Goal: Task Accomplishment & Management: Use online tool/utility

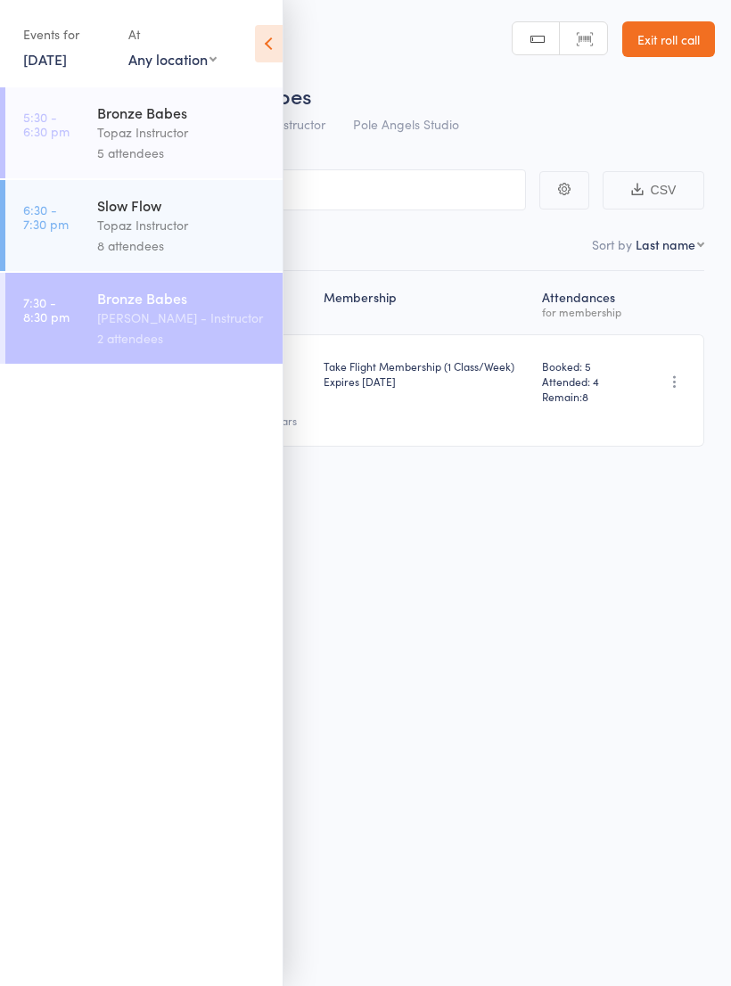
click at [171, 56] on select "Any location Online Pole Angels Studio" at bounding box center [172, 59] width 88 height 20
click at [67, 64] on link "[DATE]" at bounding box center [45, 59] width 44 height 20
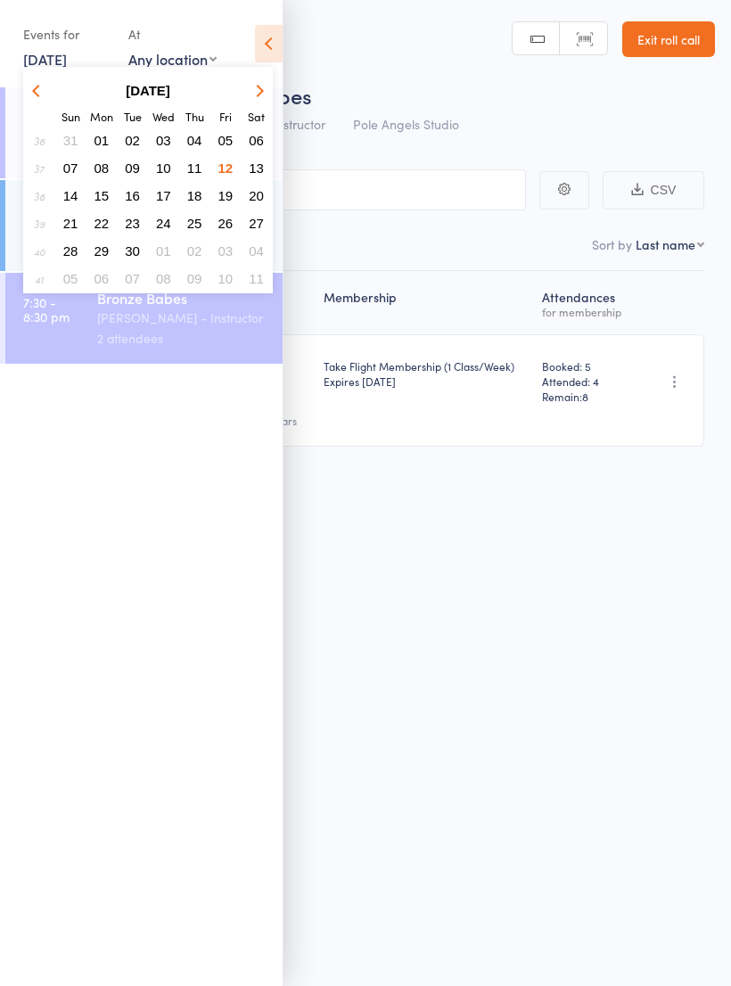
click at [252, 168] on span "13" at bounding box center [256, 168] width 15 height 15
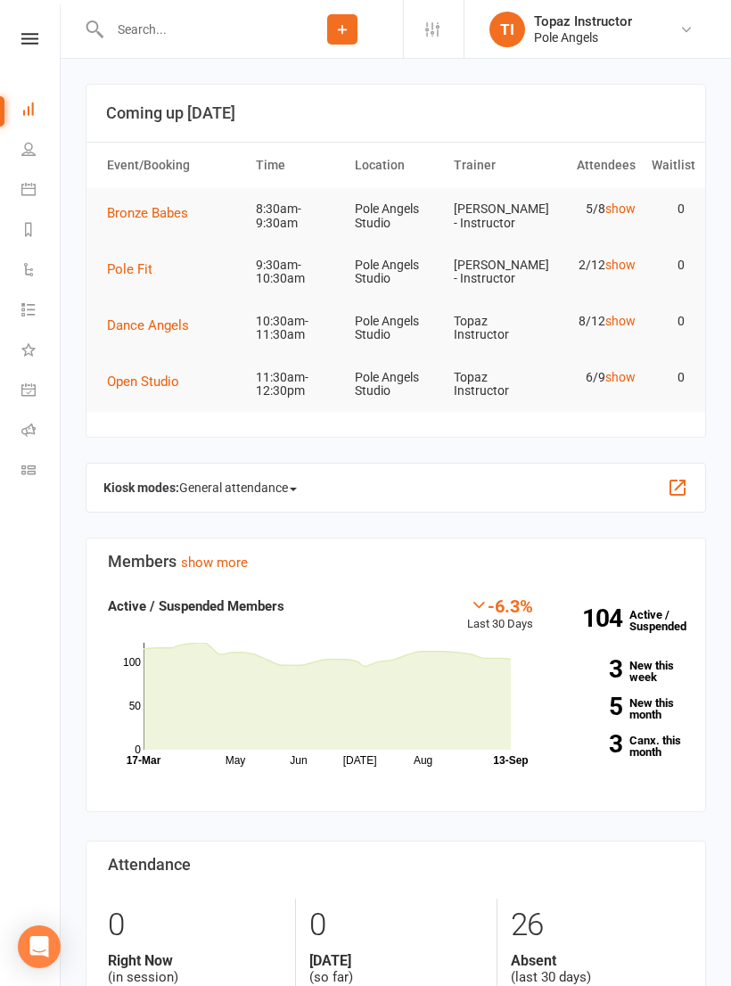
click at [30, 42] on icon at bounding box center [29, 39] width 17 height 12
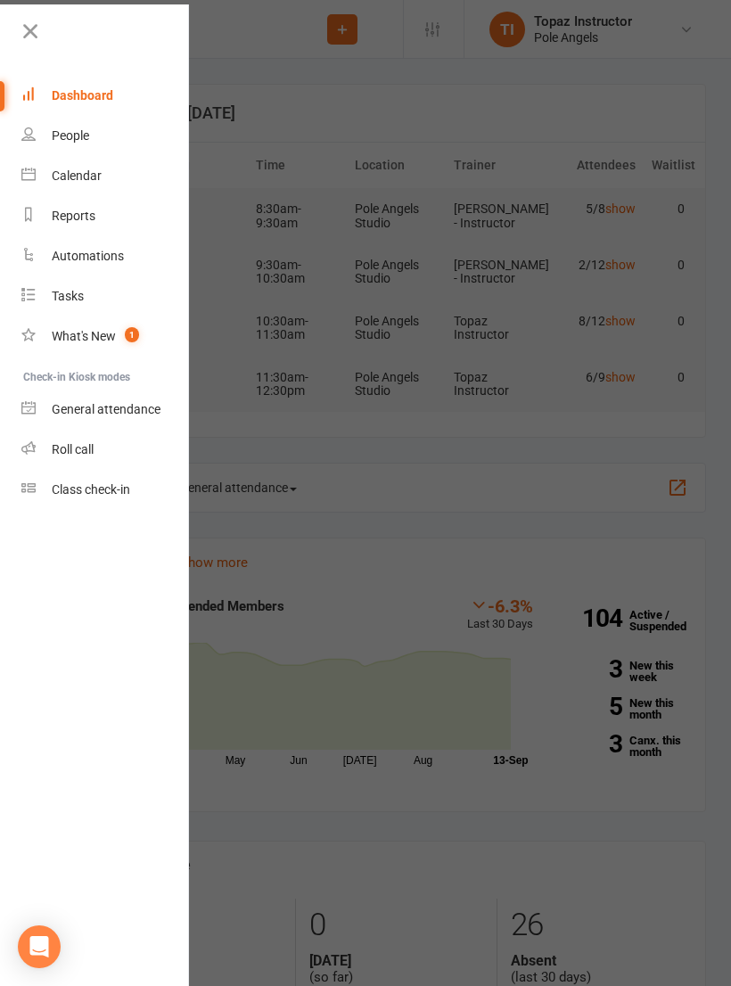
click at [74, 488] on div "Class check-in" at bounding box center [91, 490] width 78 height 14
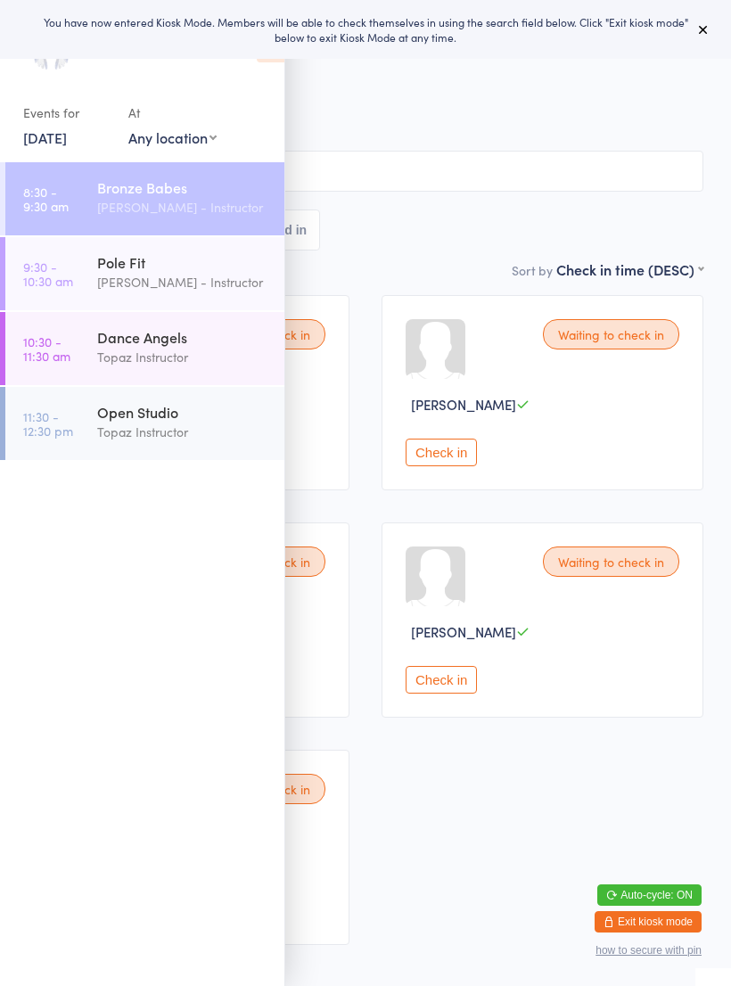
click at [162, 201] on div "[PERSON_NAME] - Instructor" at bounding box center [183, 207] width 172 height 21
click at [378, 227] on div "All Bookings Waiting 5 Checked in" at bounding box center [366, 230] width 676 height 41
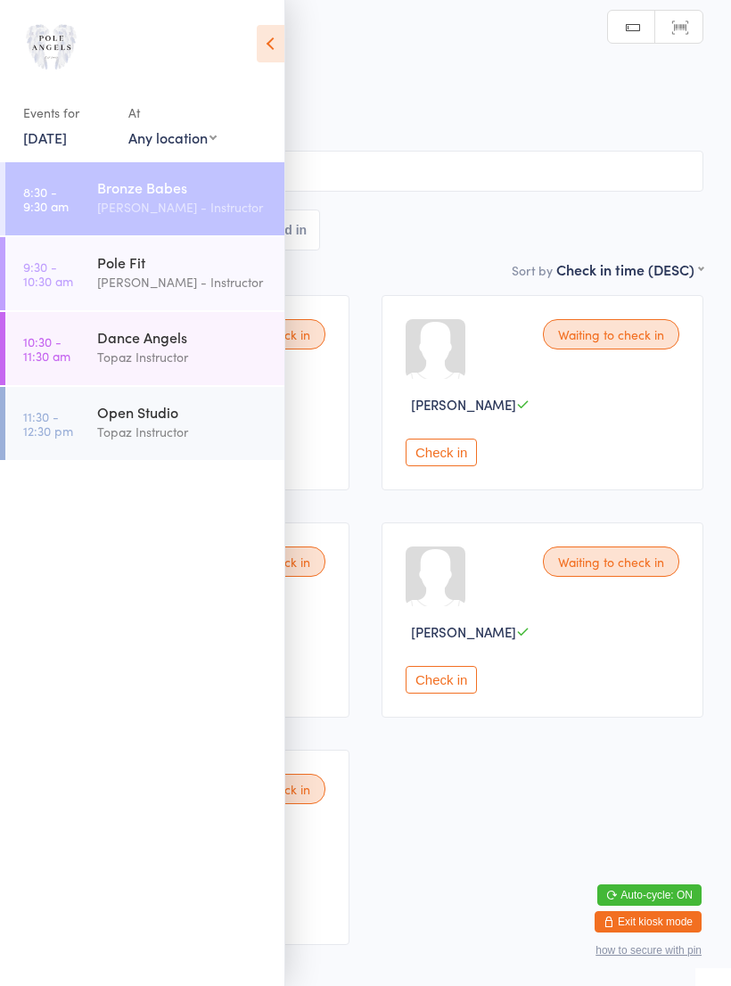
click at [276, 33] on icon at bounding box center [271, 43] width 28 height 37
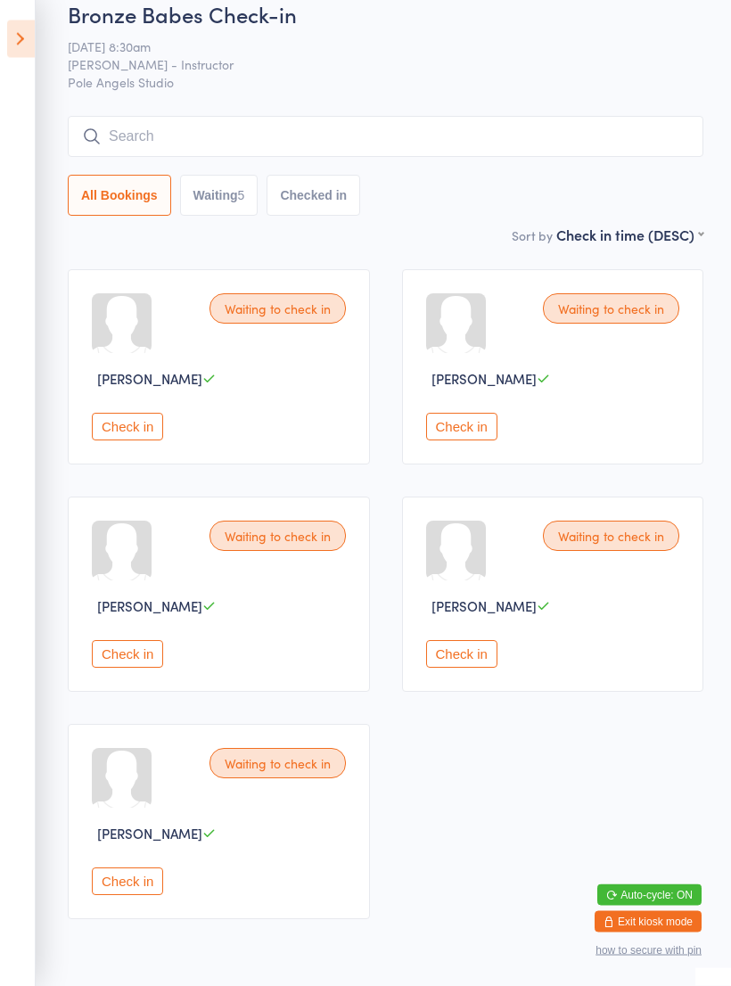
scroll to position [26, 0]
click at [135, 651] on button "Check in" at bounding box center [127, 654] width 71 height 28
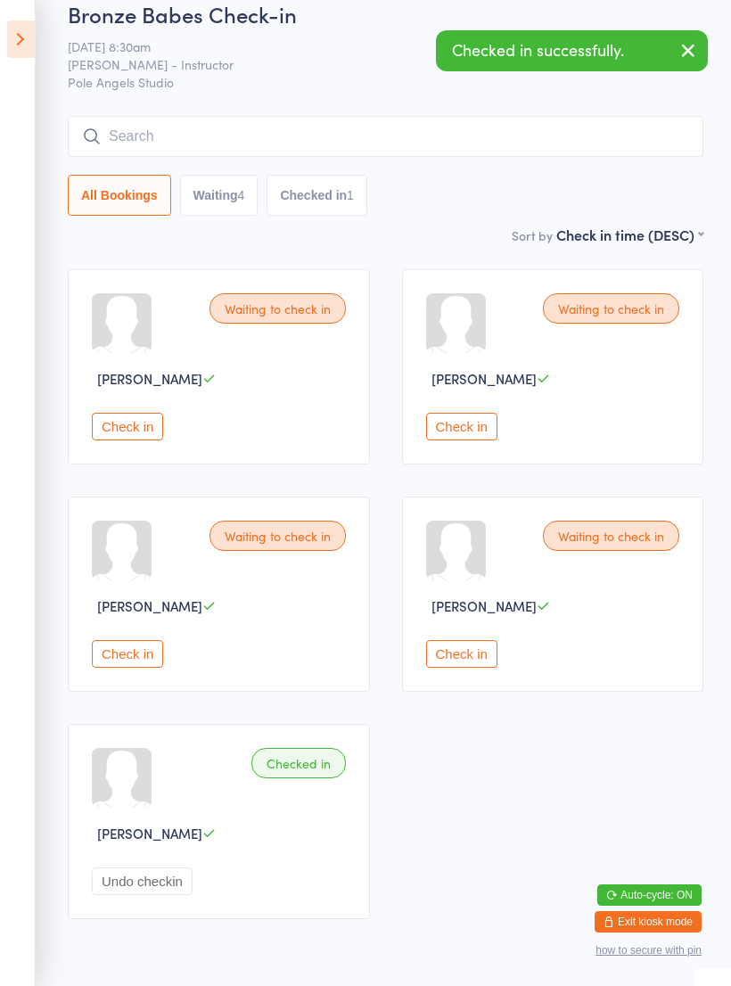
click at [121, 668] on button "Check in" at bounding box center [127, 654] width 71 height 28
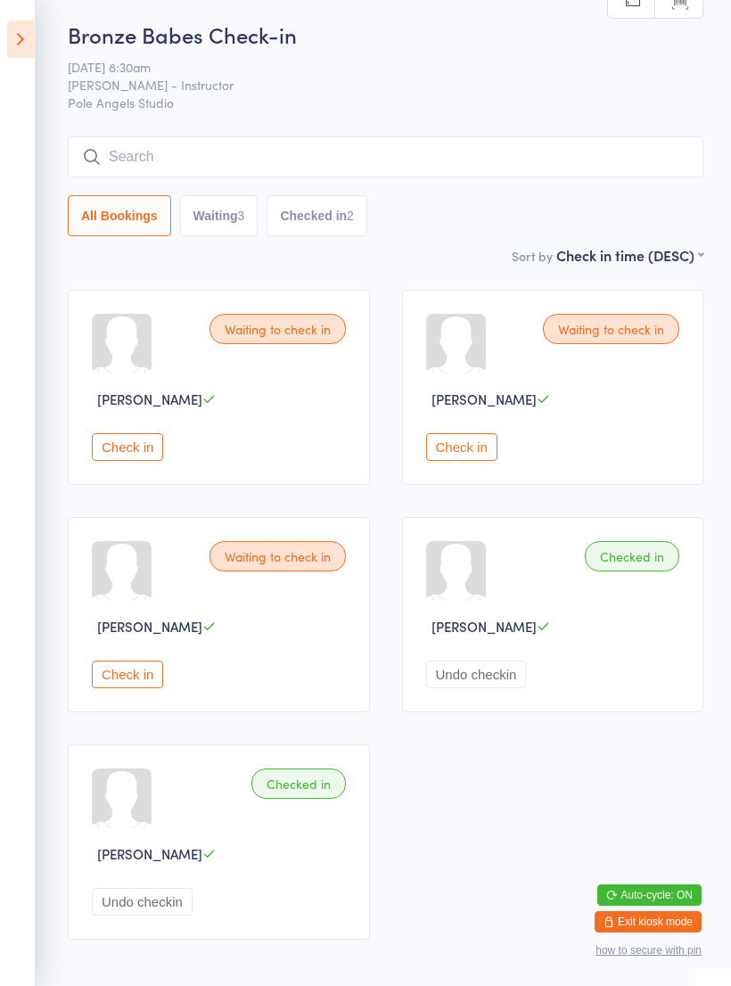
scroll to position [0, 0]
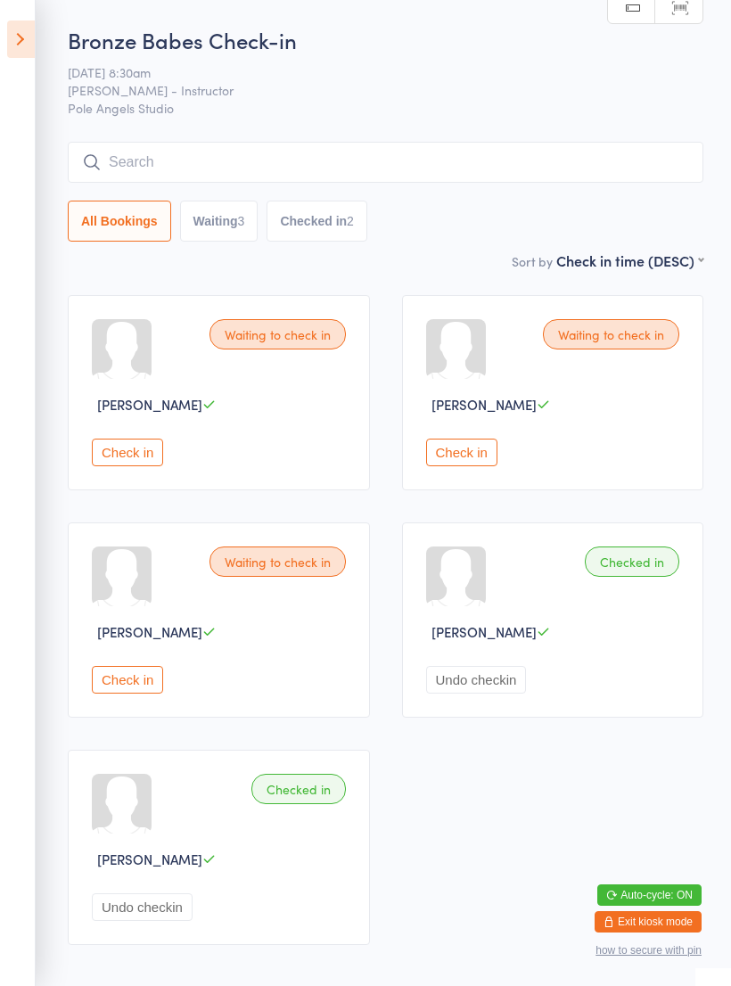
click at [133, 681] on button "Check in" at bounding box center [127, 680] width 71 height 28
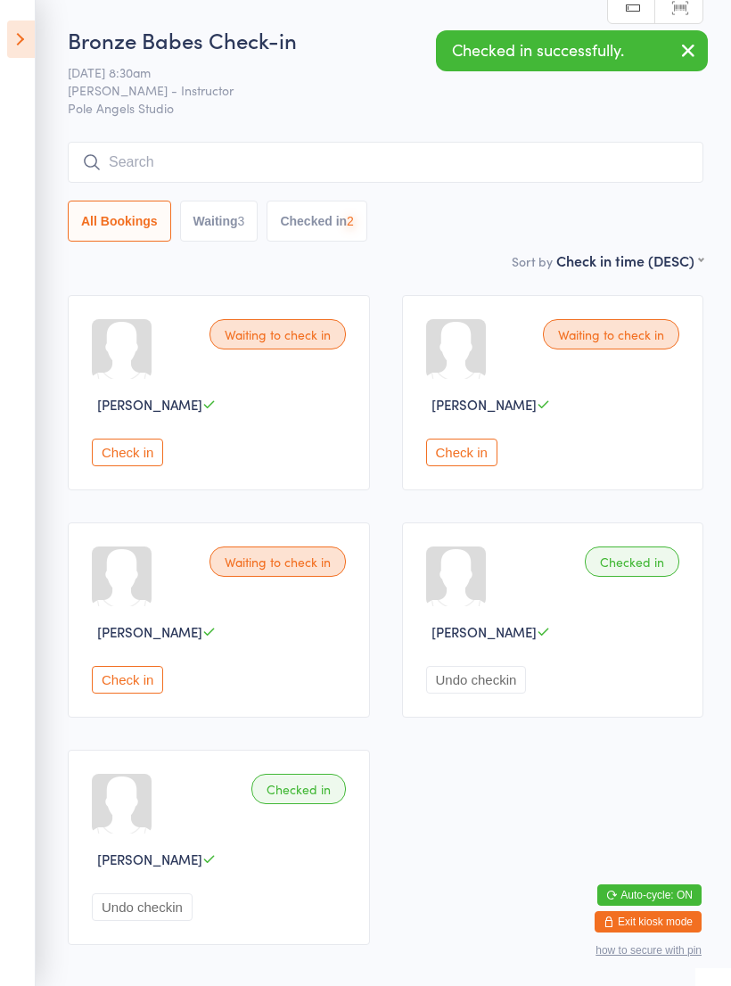
click at [139, 683] on button "Check in" at bounding box center [127, 680] width 71 height 28
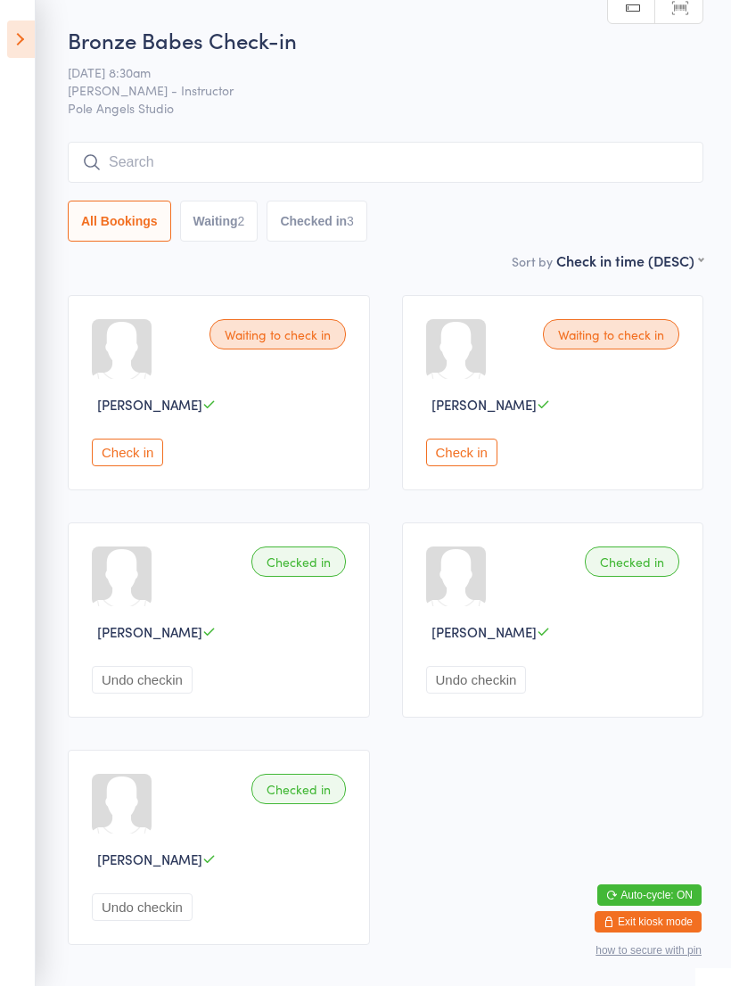
click at [460, 439] on div "Waiting to check in [PERSON_NAME] Check in" at bounding box center [553, 392] width 302 height 195
click at [574, 337] on div "Waiting to check in" at bounding box center [611, 334] width 136 height 30
click at [574, 347] on div "Waiting to check in" at bounding box center [611, 334] width 136 height 30
click at [450, 414] on span "[PERSON_NAME]" at bounding box center [484, 404] width 105 height 19
click at [441, 451] on button "Check in" at bounding box center [461, 453] width 71 height 28
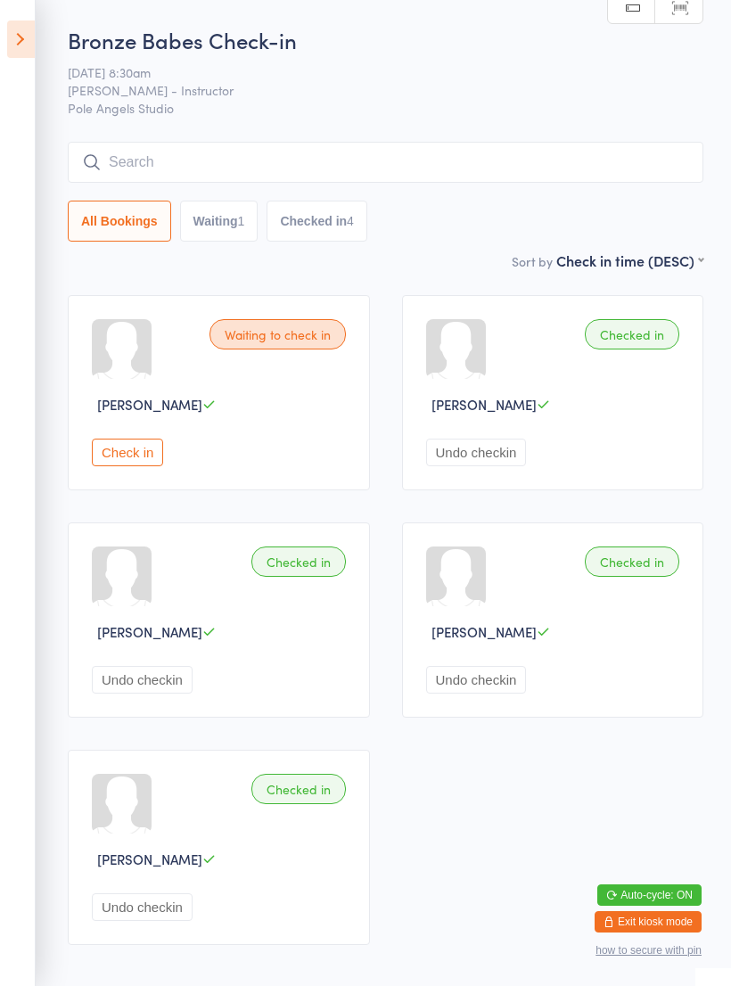
click at [144, 466] on button "Check in" at bounding box center [127, 453] width 71 height 28
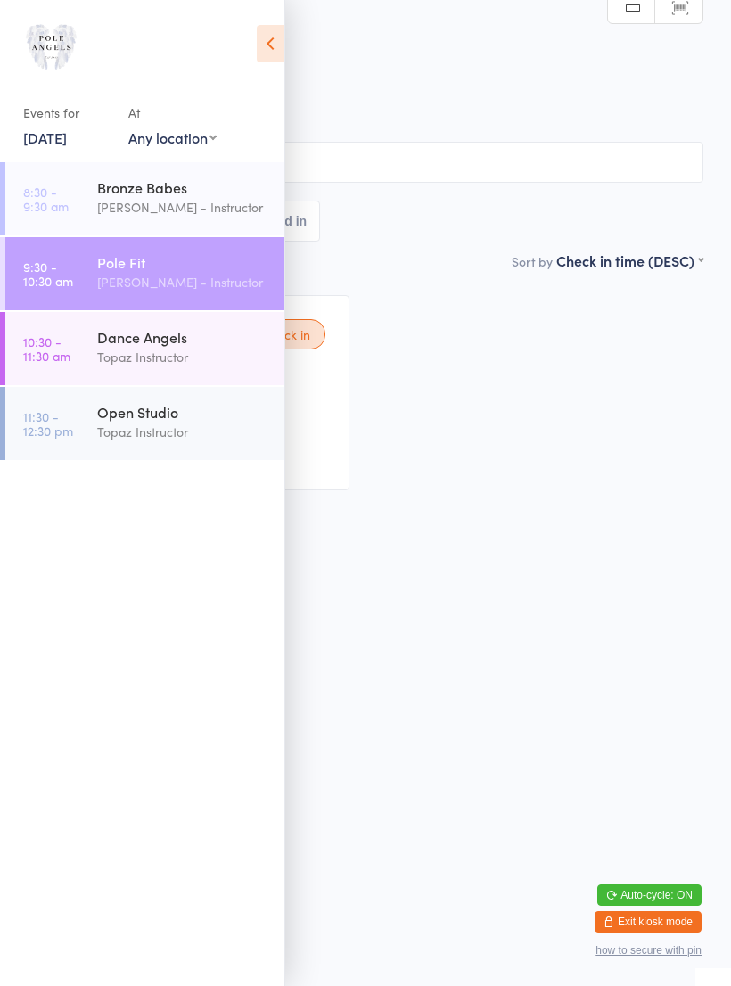
click at [506, 553] on html "You have now entered Kiosk Mode. Members will be able to check themselves in us…" at bounding box center [365, 493] width 731 height 986
click at [102, 213] on div "[PERSON_NAME] - Instructor" at bounding box center [183, 207] width 172 height 21
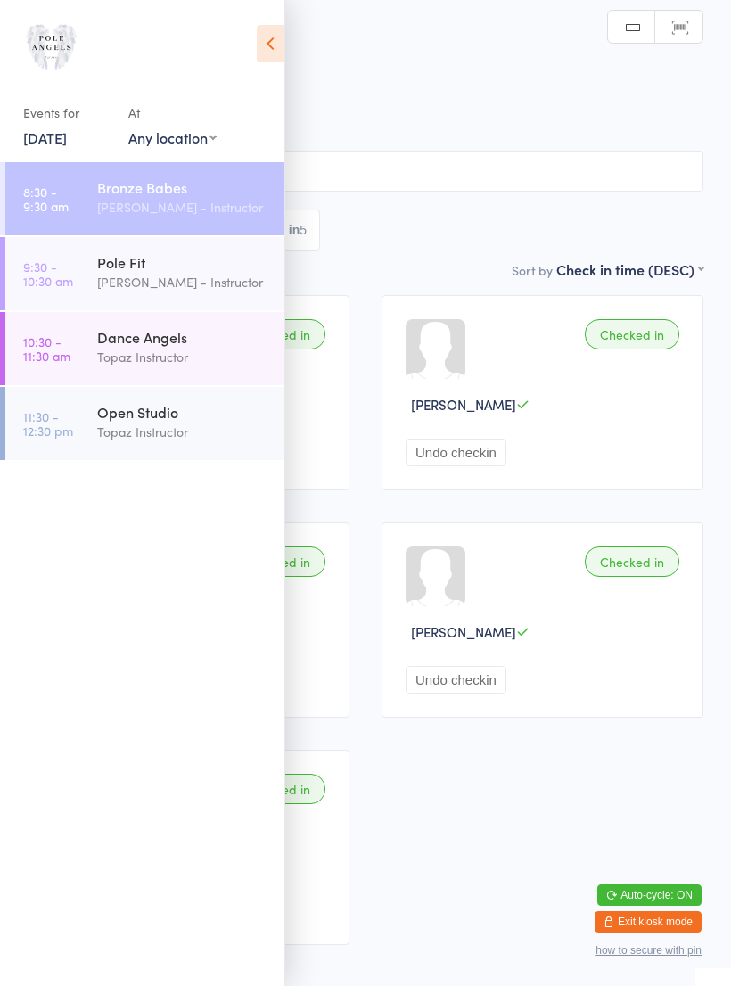
click at [284, 36] on icon at bounding box center [271, 43] width 28 height 37
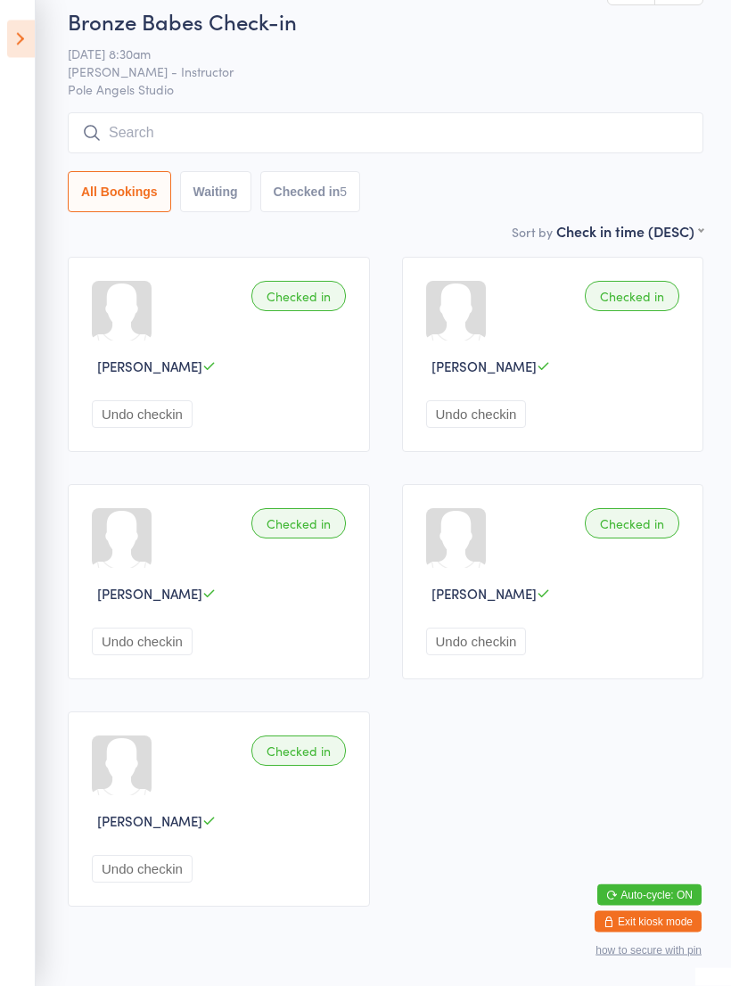
scroll to position [37, 0]
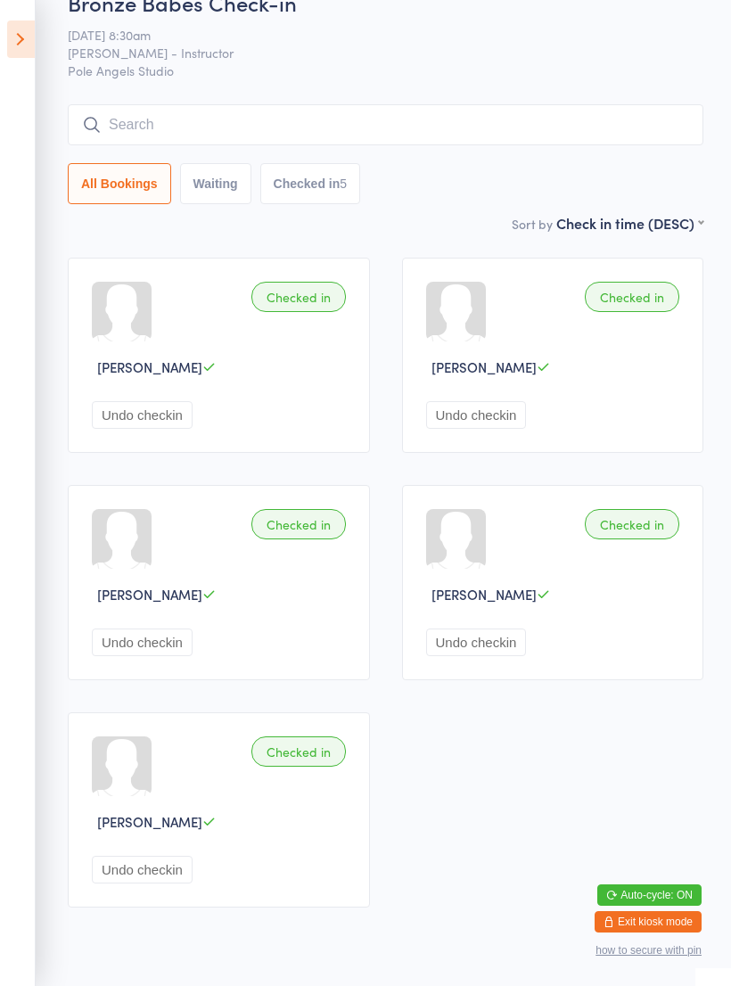
click at [22, 40] on icon at bounding box center [21, 39] width 28 height 37
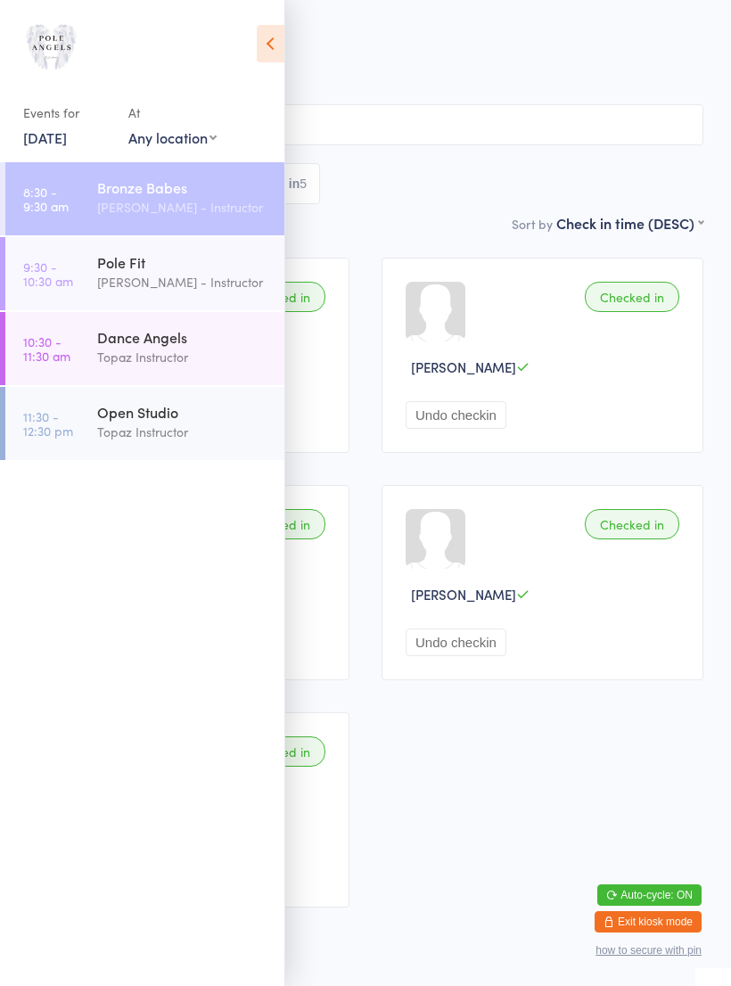
click at [111, 272] on div "Pole Fit" at bounding box center [183, 262] width 172 height 20
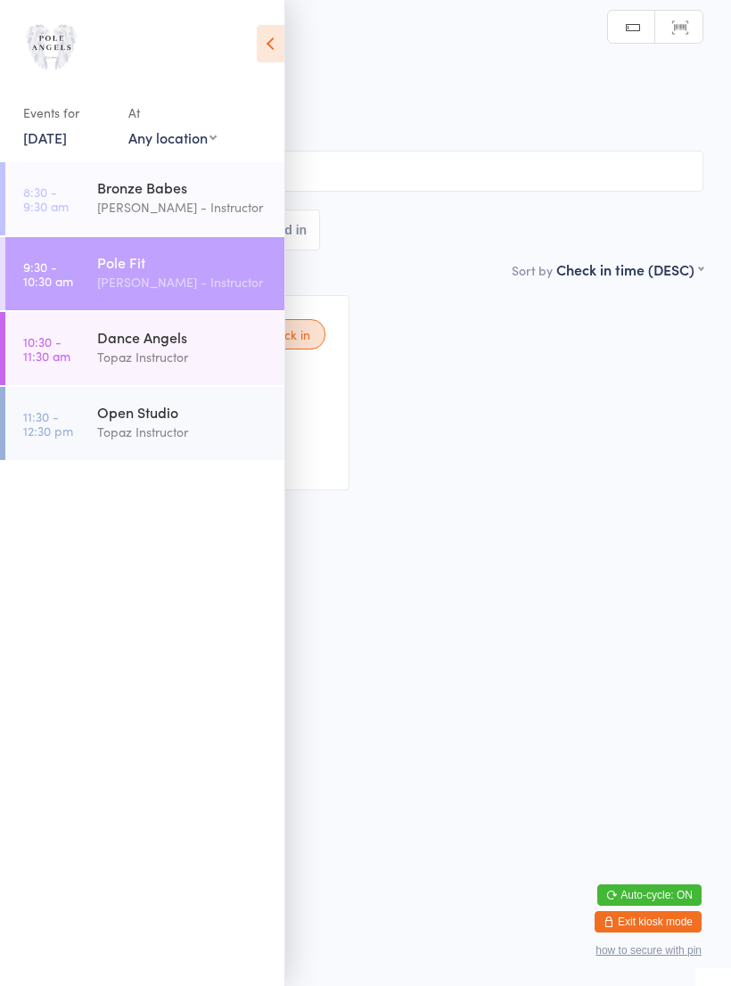
click at [274, 52] on icon at bounding box center [271, 43] width 28 height 37
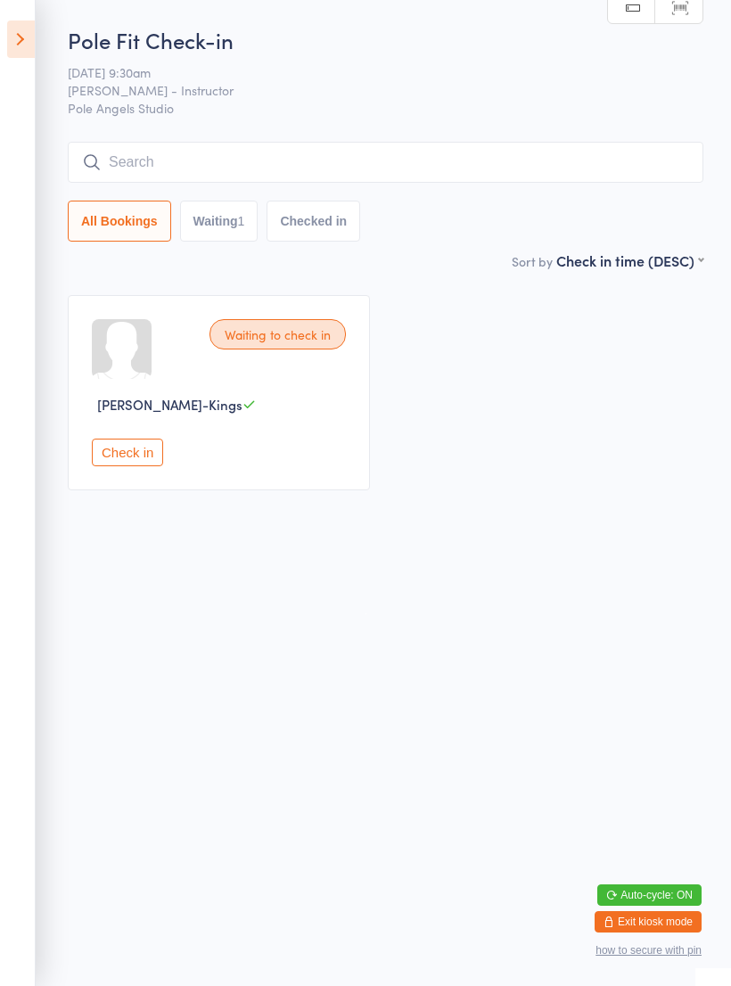
click at [136, 466] on button "Check in" at bounding box center [127, 453] width 71 height 28
click at [130, 458] on button "Check in" at bounding box center [127, 453] width 71 height 28
click at [7, 33] on icon at bounding box center [21, 39] width 28 height 37
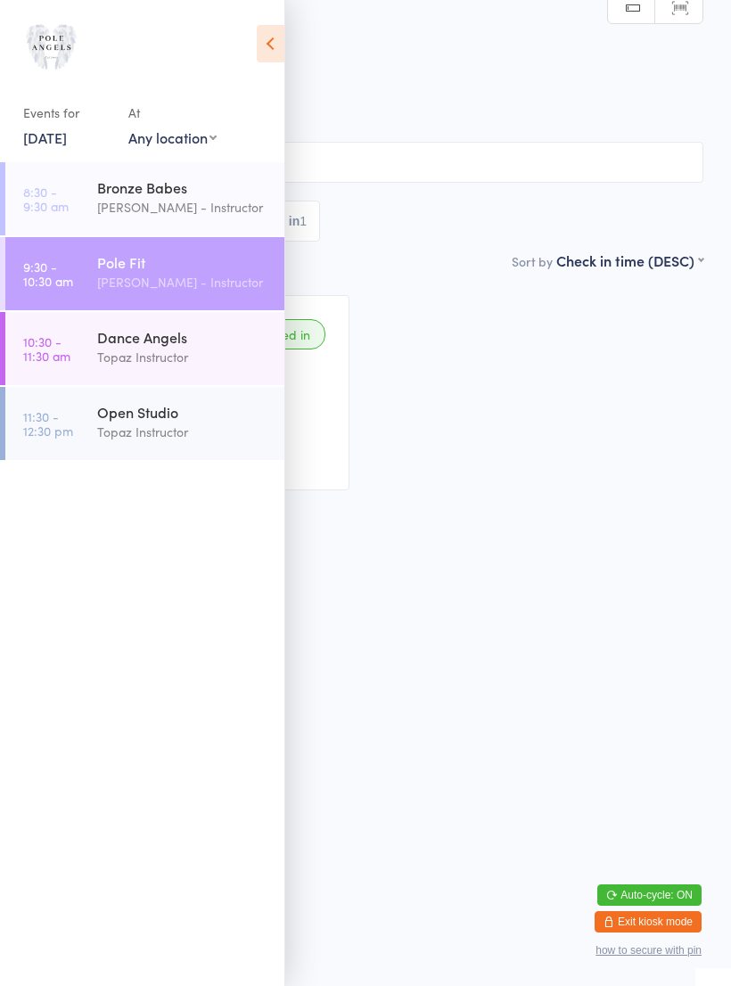
click at [191, 342] on div "Dance Angels" at bounding box center [183, 337] width 172 height 20
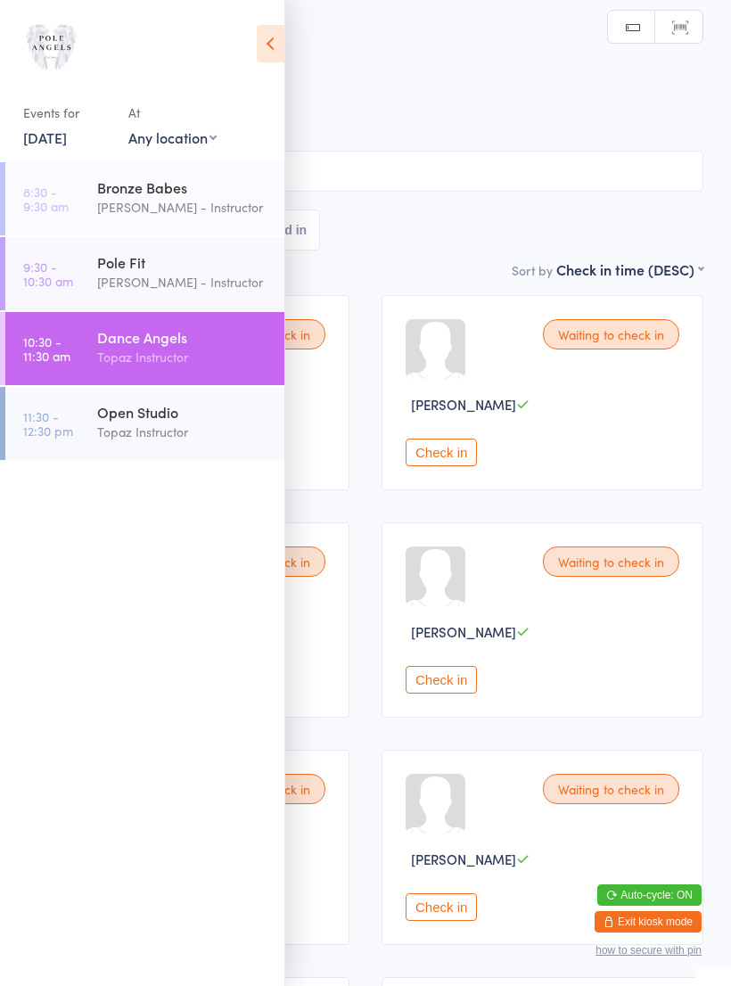
click at [258, 52] on icon at bounding box center [271, 43] width 28 height 37
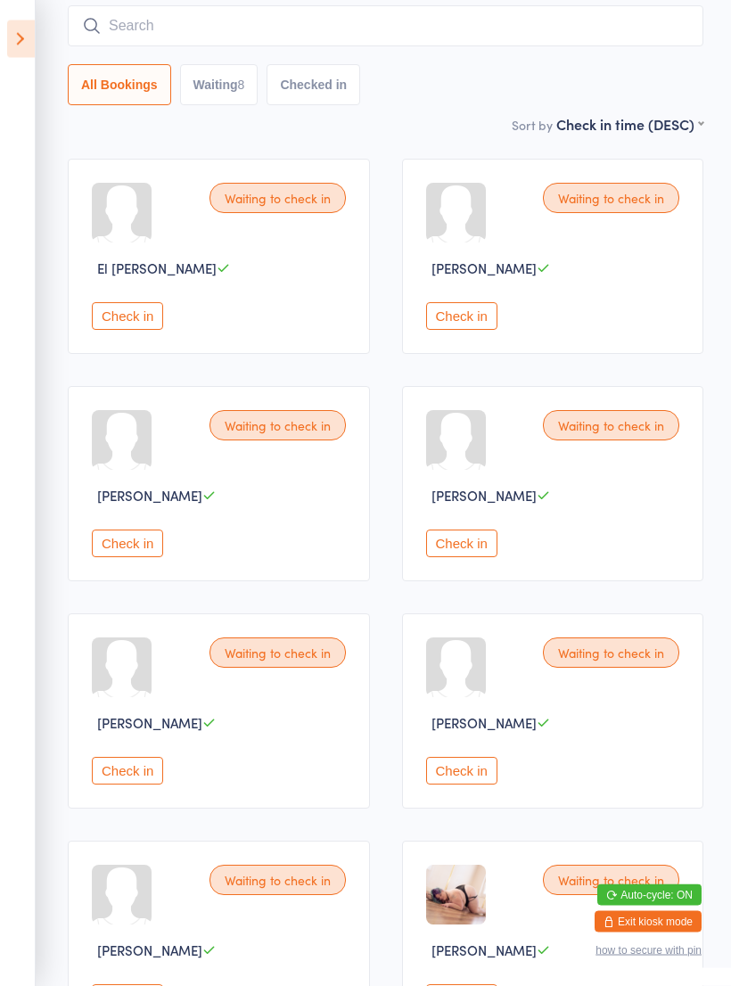
scroll to position [314, 0]
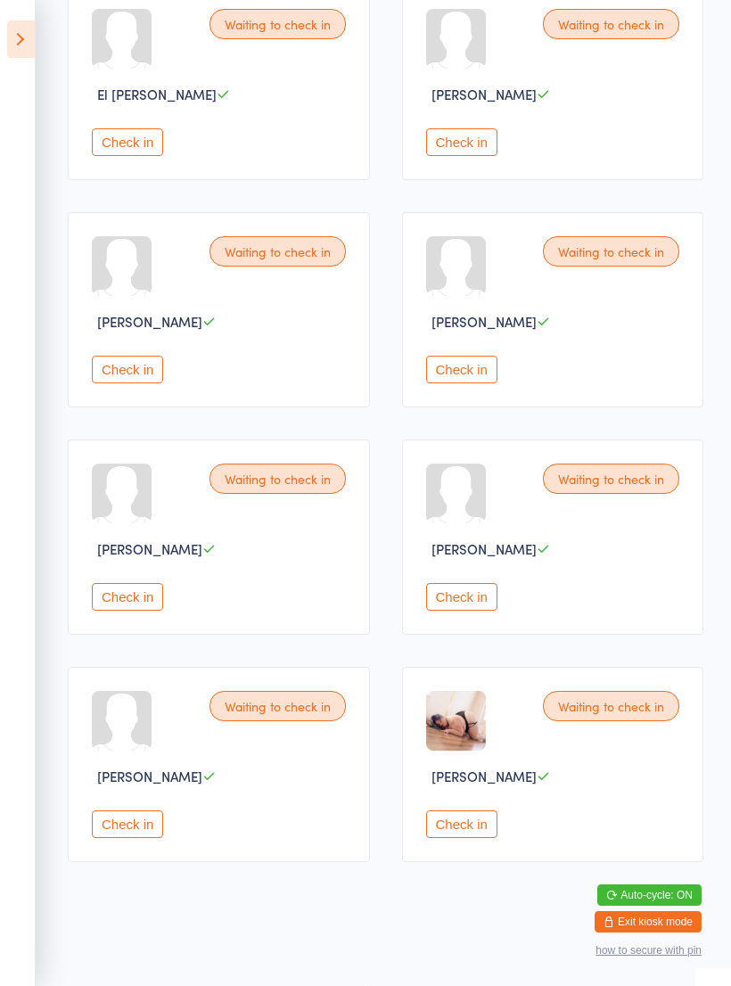
click at [476, 838] on button "Check in" at bounding box center [461, 825] width 71 height 28
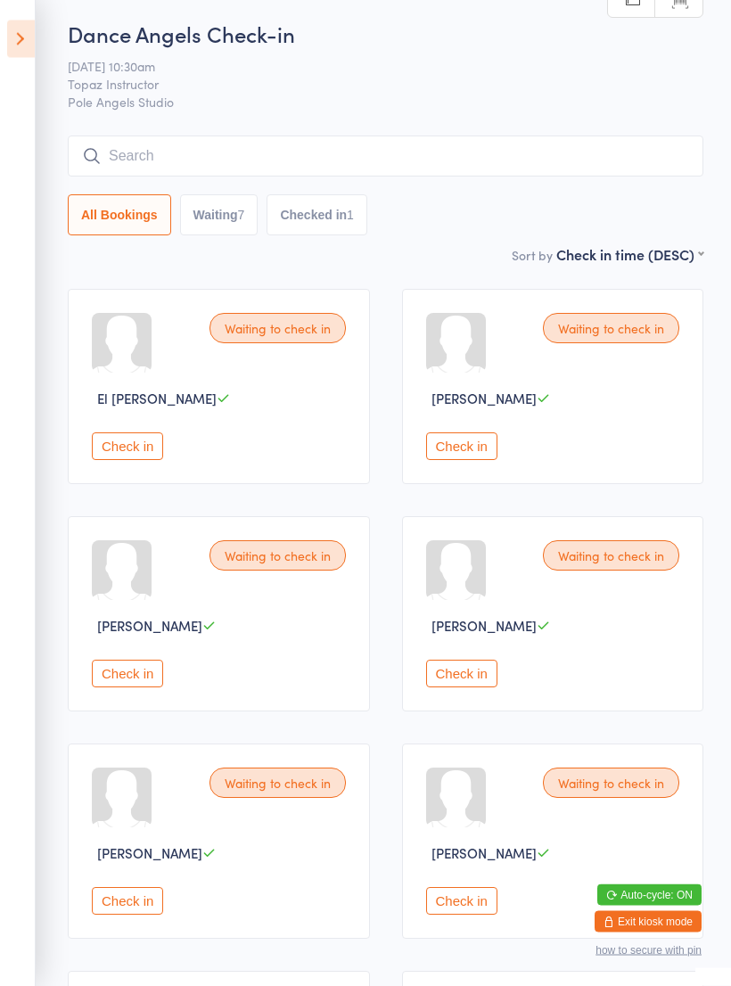
scroll to position [0, 0]
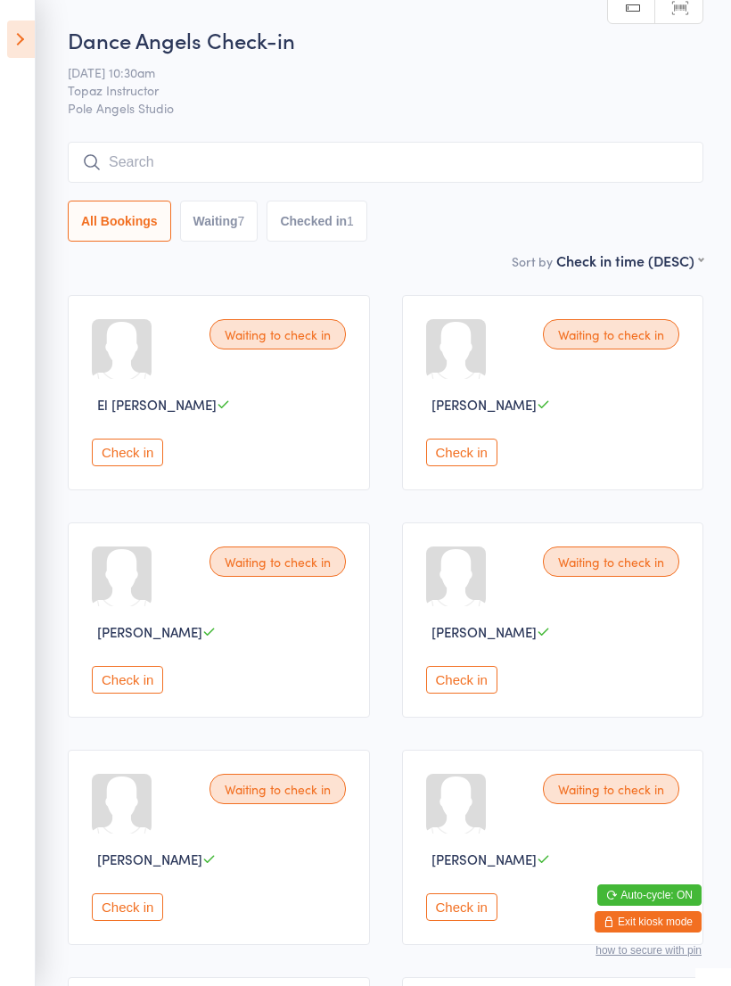
click at [199, 240] on button "Waiting 7" at bounding box center [219, 221] width 78 height 41
select select "0"
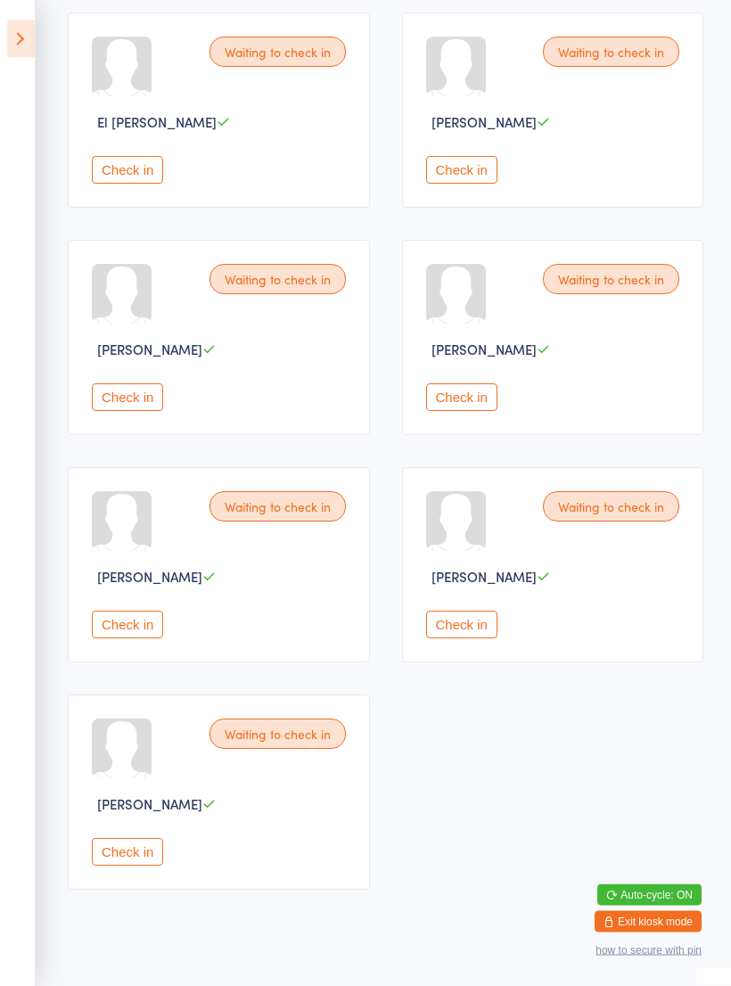
scroll to position [314, 0]
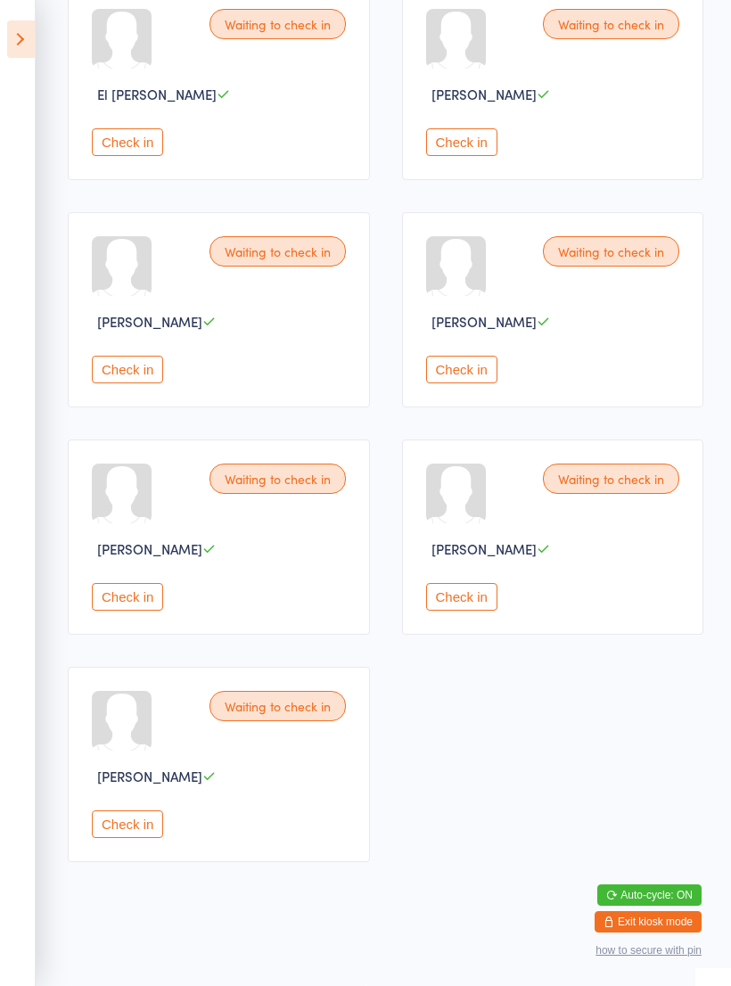
click at [130, 375] on button "Check in" at bounding box center [127, 370] width 71 height 28
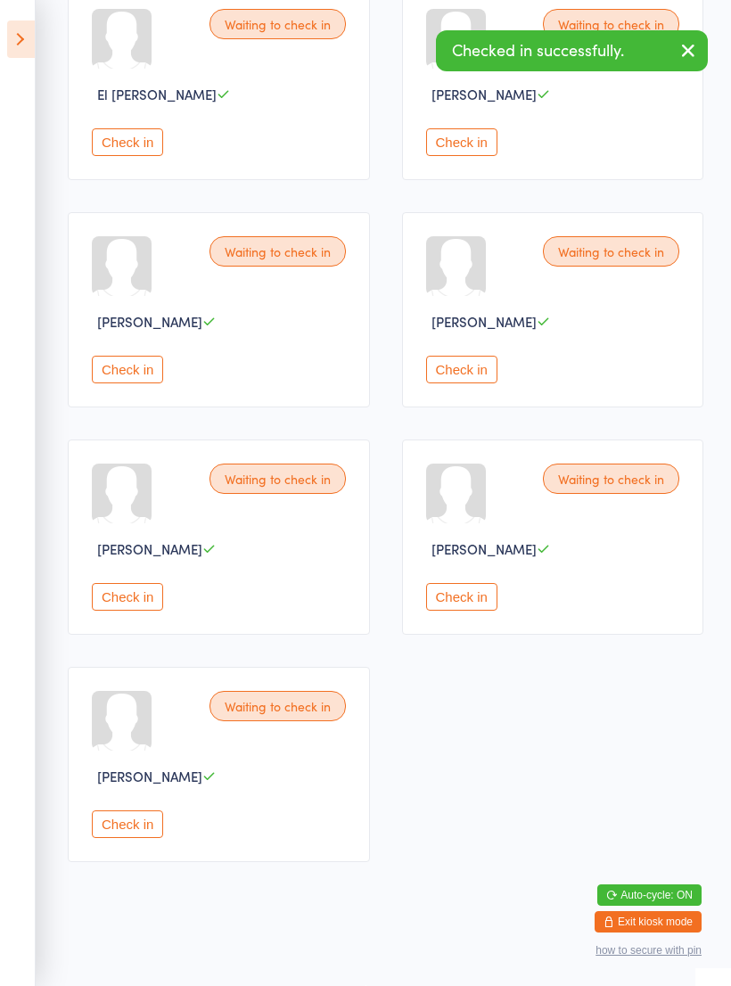
scroll to position [83, 0]
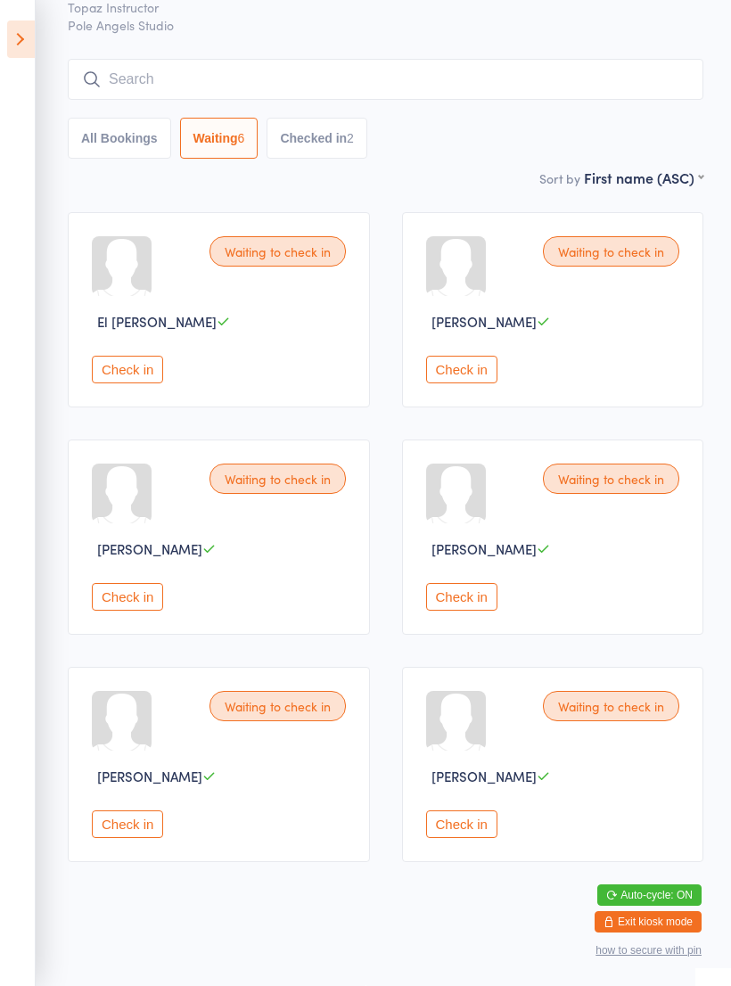
click at [122, 604] on button "Check in" at bounding box center [127, 597] width 71 height 28
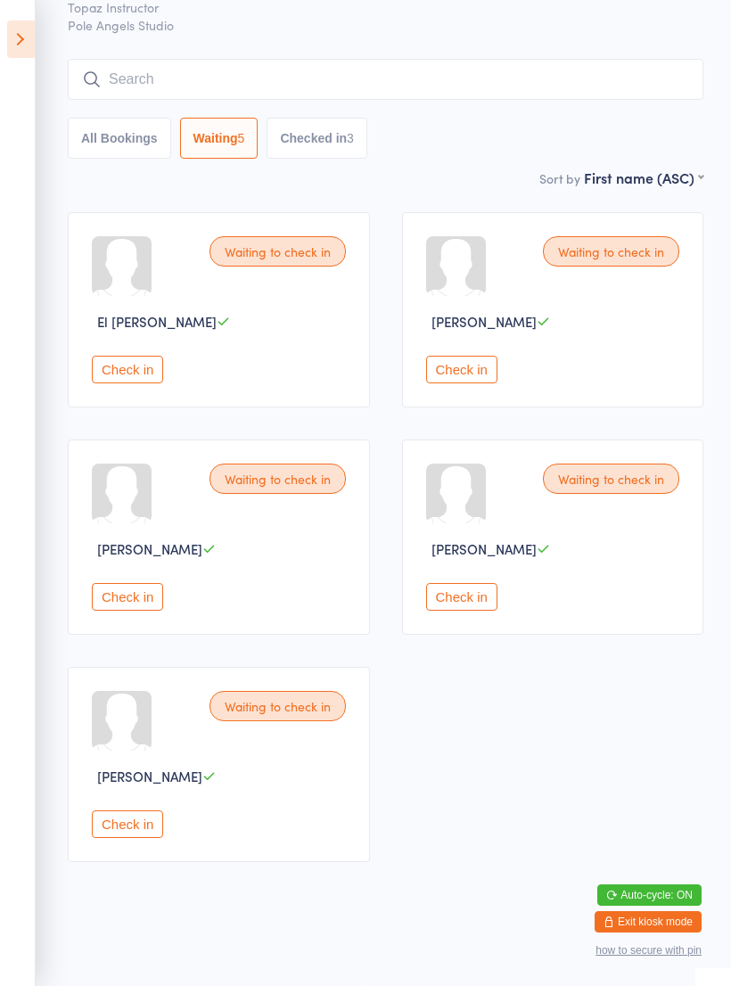
click at [475, 611] on button "Check in" at bounding box center [461, 597] width 71 height 28
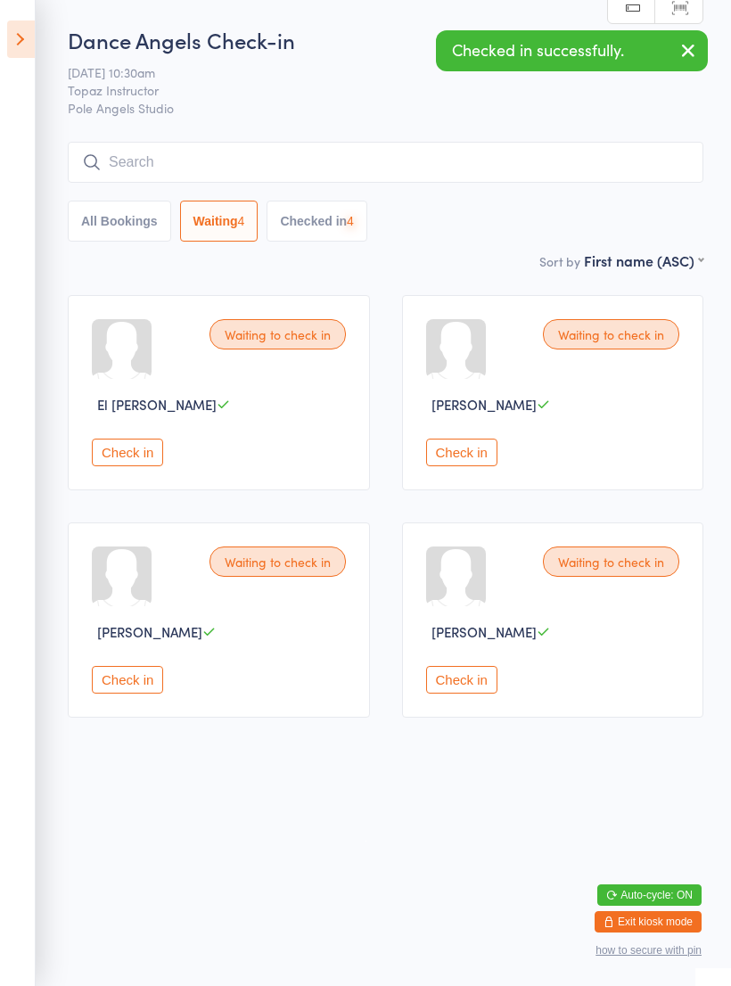
scroll to position [0, 0]
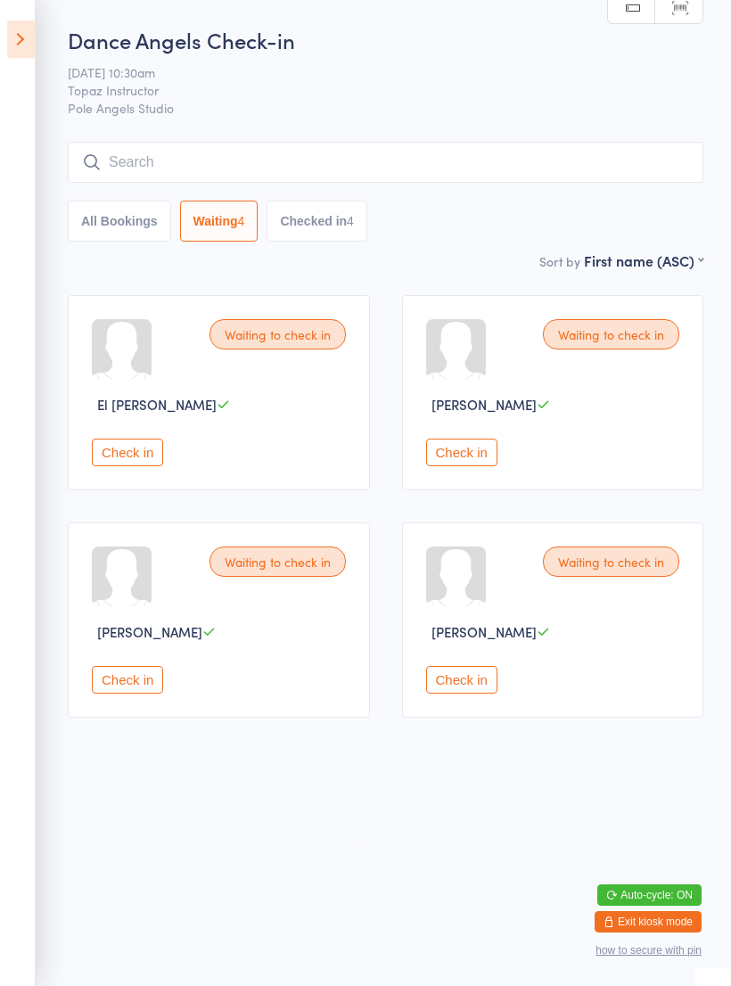
click at [467, 681] on button "Check in" at bounding box center [461, 680] width 71 height 28
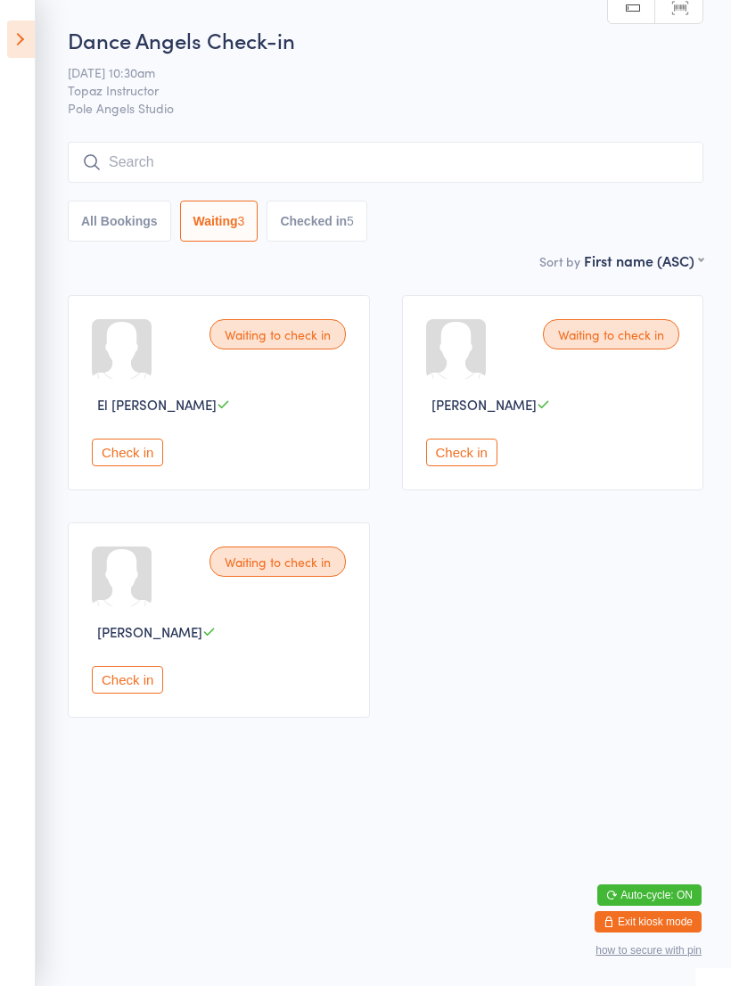
click at [158, 466] on button "Check in" at bounding box center [127, 453] width 71 height 28
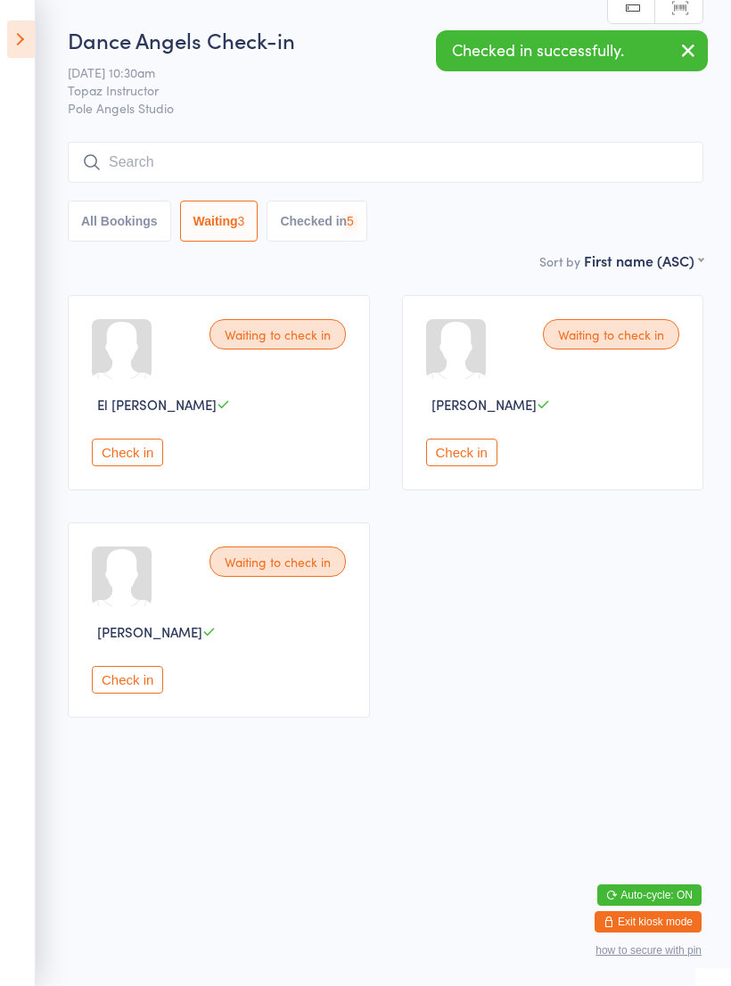
click at [144, 441] on div "Waiting to check in El [PERSON_NAME] Check in" at bounding box center [219, 392] width 302 height 195
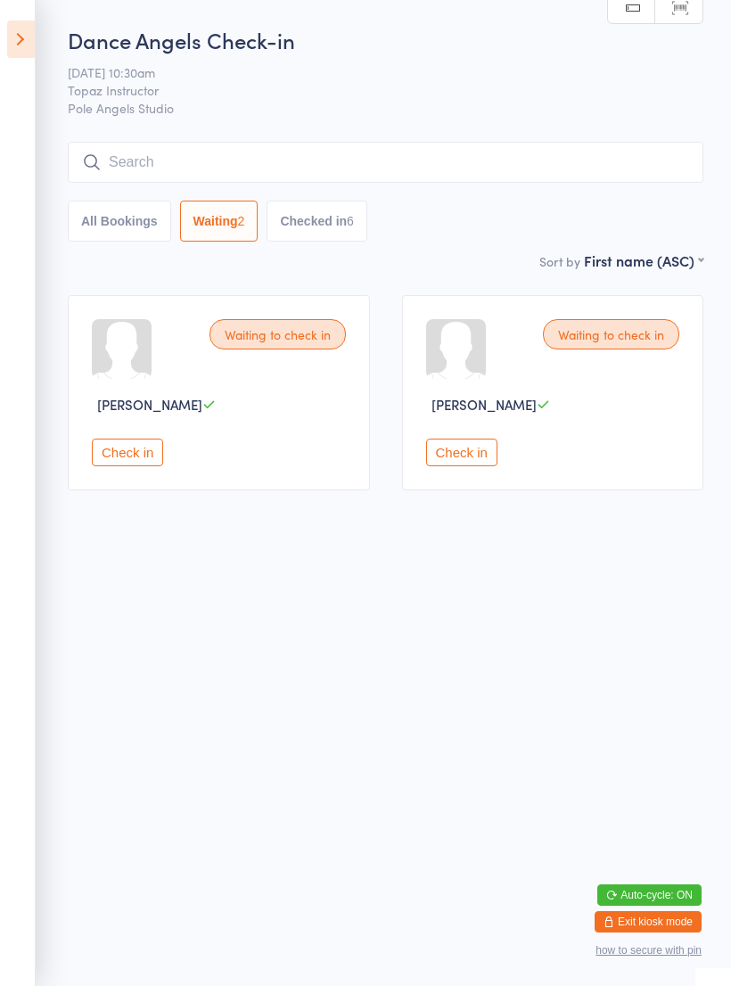
click at [138, 490] on div "Waiting to check in [PERSON_NAME] Check in" at bounding box center [219, 392] width 302 height 195
click at [143, 465] on button "Check in" at bounding box center [127, 453] width 71 height 28
click at [135, 466] on button "Check in" at bounding box center [127, 453] width 71 height 28
click at [139, 466] on button "Check in" at bounding box center [127, 453] width 71 height 28
click at [129, 461] on button "Check in" at bounding box center [127, 453] width 71 height 28
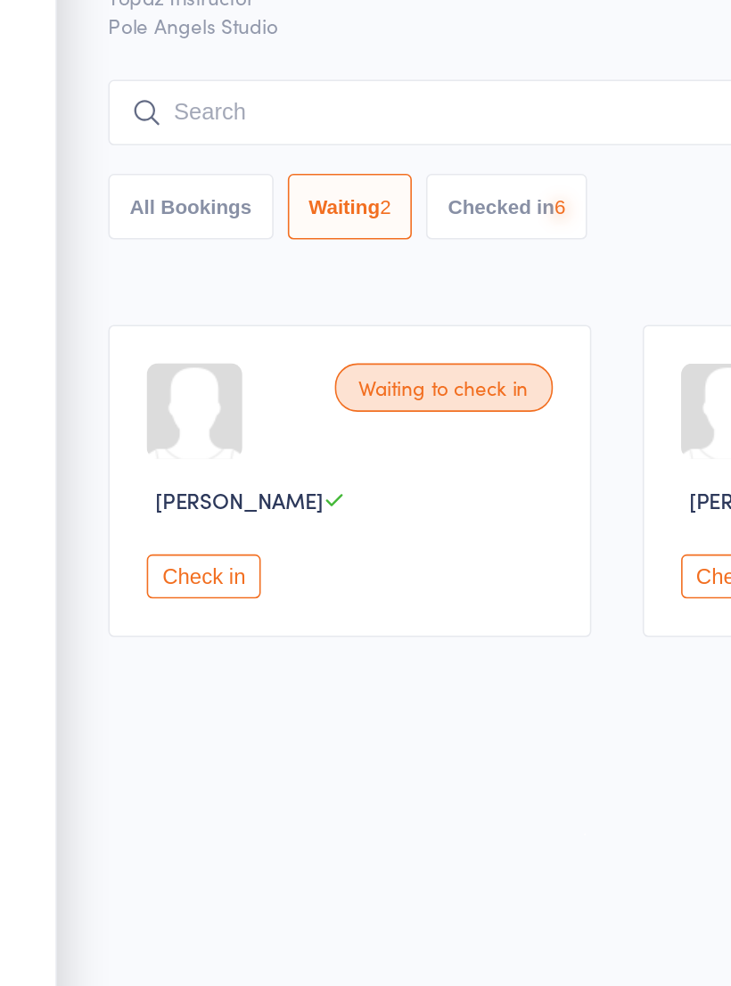
click at [146, 439] on button "Check in" at bounding box center [127, 453] width 71 height 28
click at [143, 439] on button "Check in" at bounding box center [127, 453] width 71 height 28
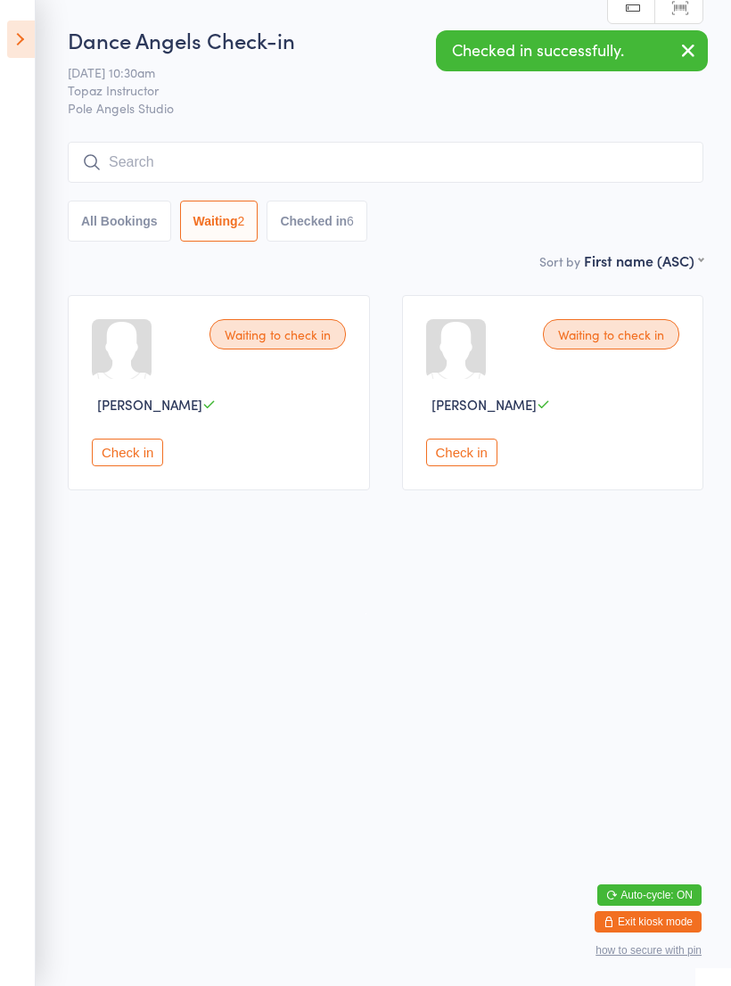
click at [134, 448] on button "Check in" at bounding box center [127, 453] width 71 height 28
click at [139, 459] on button "Check in" at bounding box center [127, 453] width 71 height 28
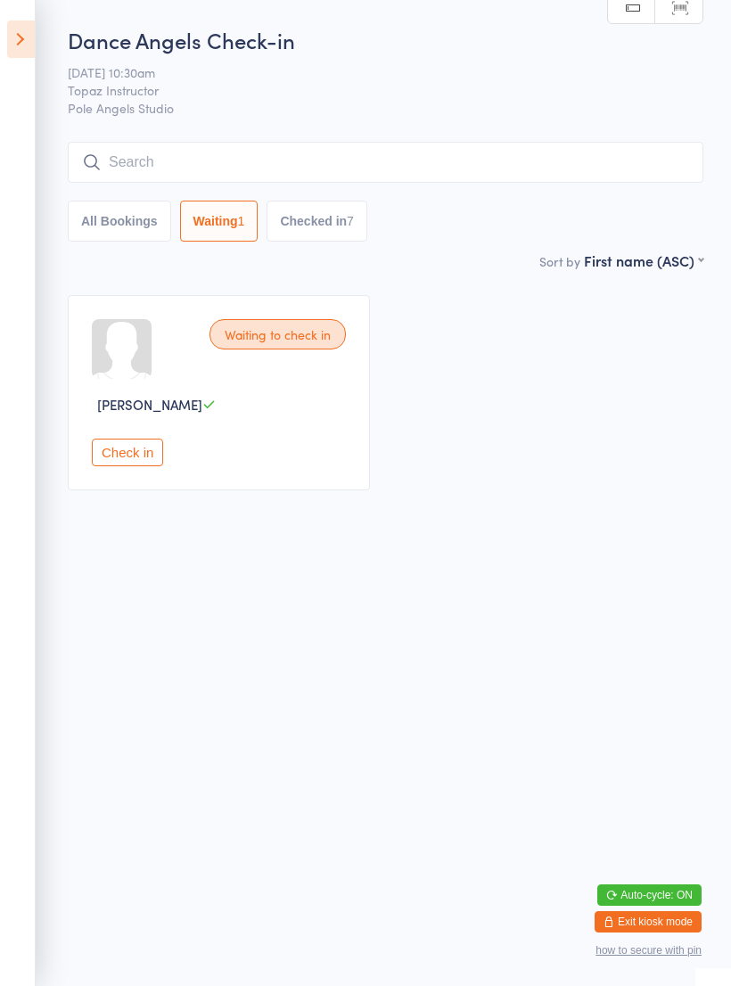
click at [145, 460] on button "Check in" at bounding box center [127, 453] width 71 height 28
click at [99, 440] on div "Waiting to check in [PERSON_NAME] Check in" at bounding box center [219, 392] width 302 height 195
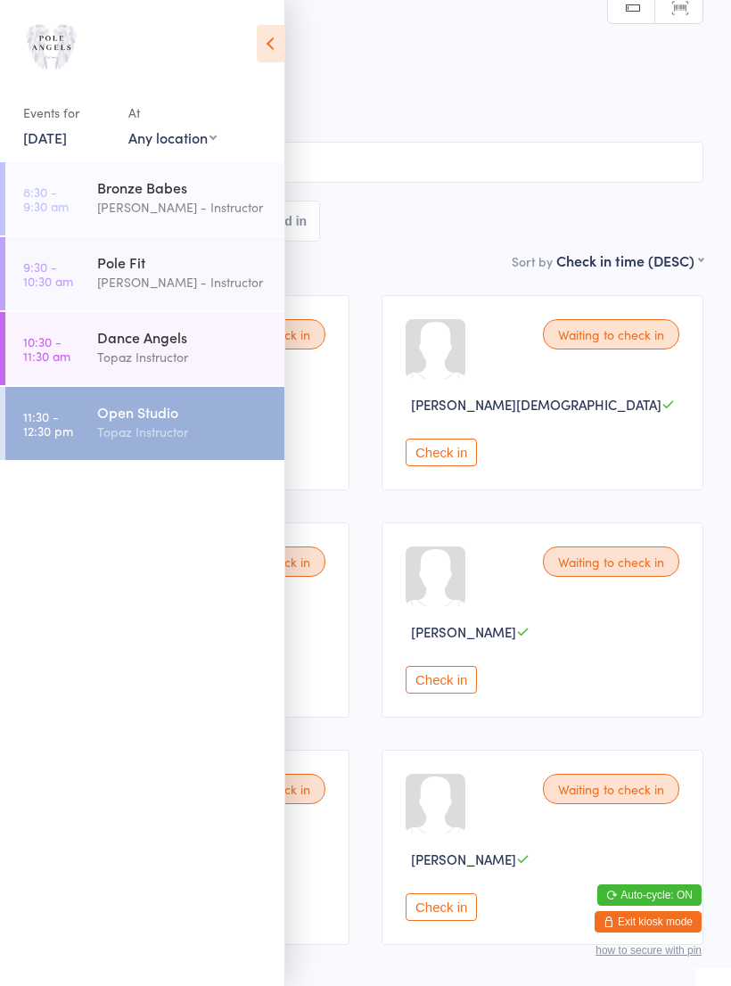
click at [439, 466] on button "Check in" at bounding box center [441, 453] width 71 height 28
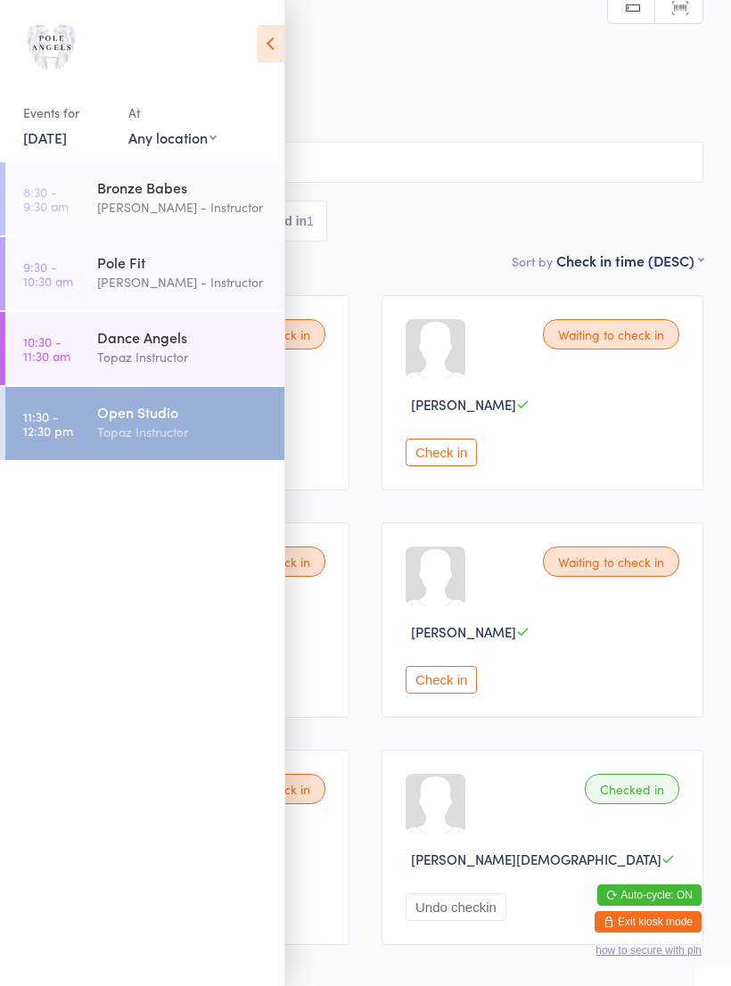
click at [121, 421] on div "Open Studio" at bounding box center [183, 412] width 172 height 20
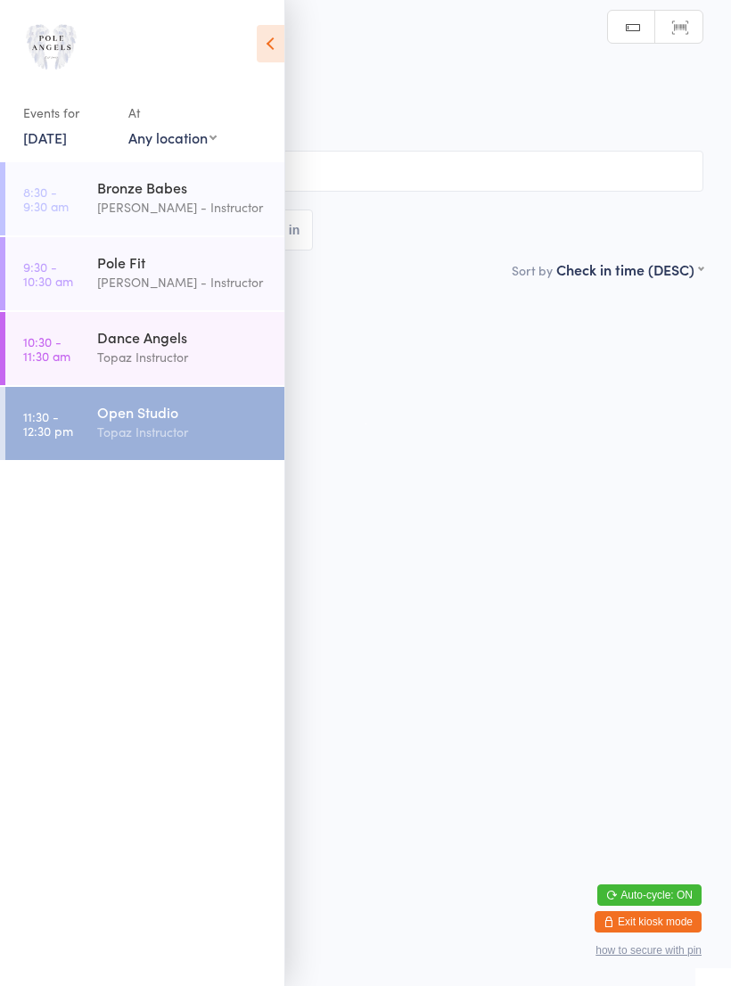
click at [119, 425] on div "Topaz Instructor" at bounding box center [183, 432] width 172 height 21
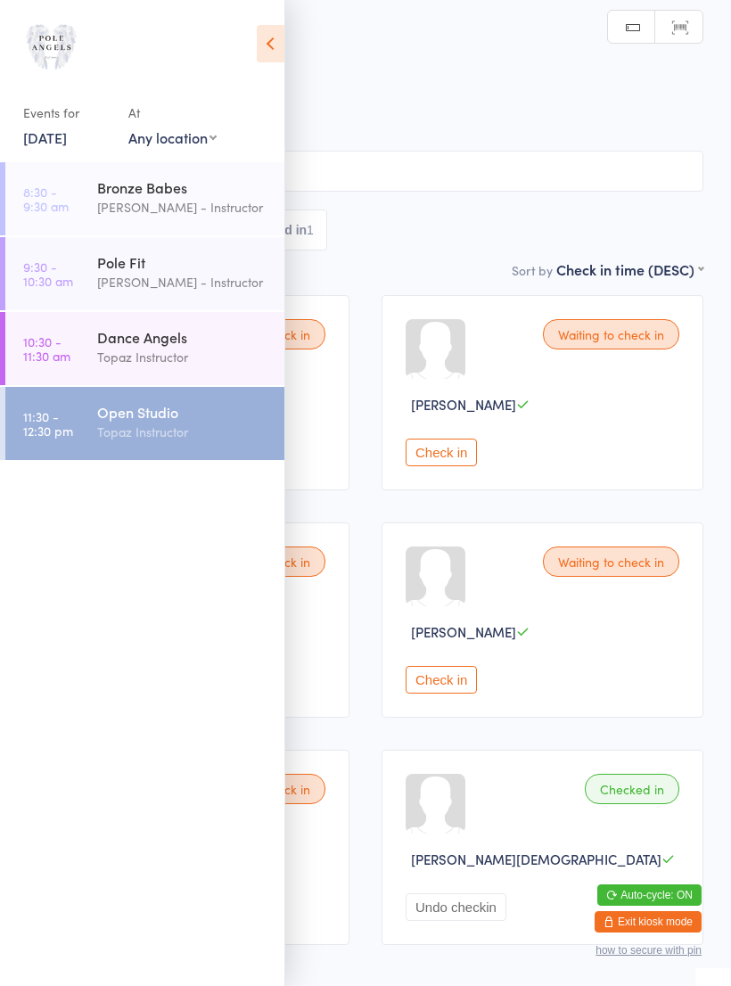
click at [264, 39] on icon at bounding box center [271, 43] width 28 height 37
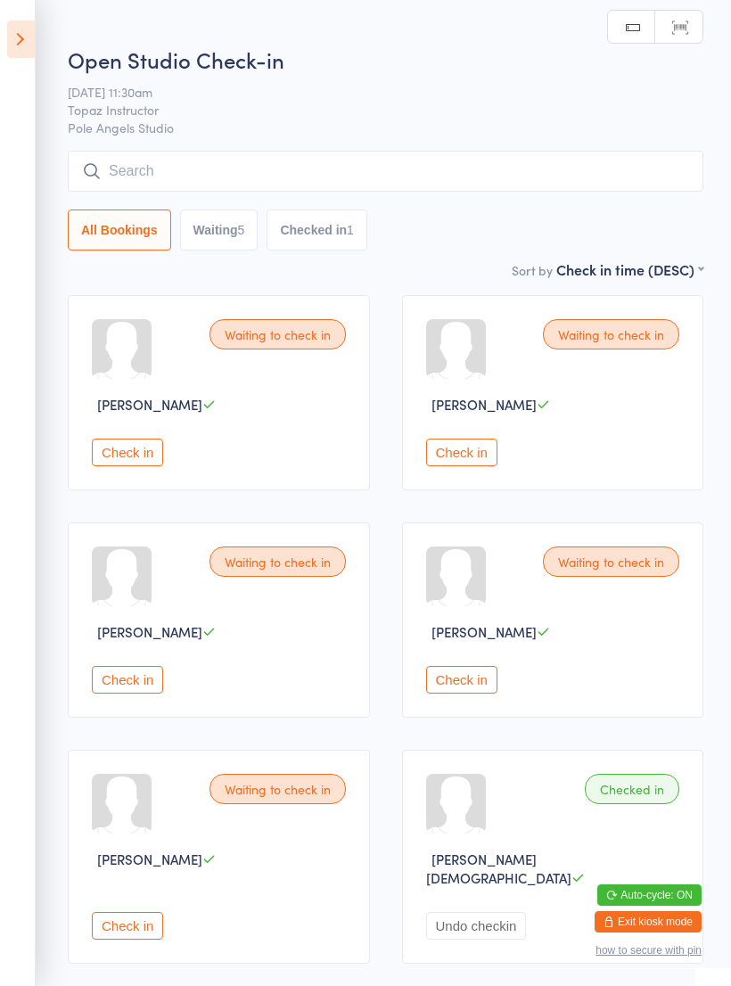
click at [122, 450] on button "Check in" at bounding box center [127, 453] width 71 height 28
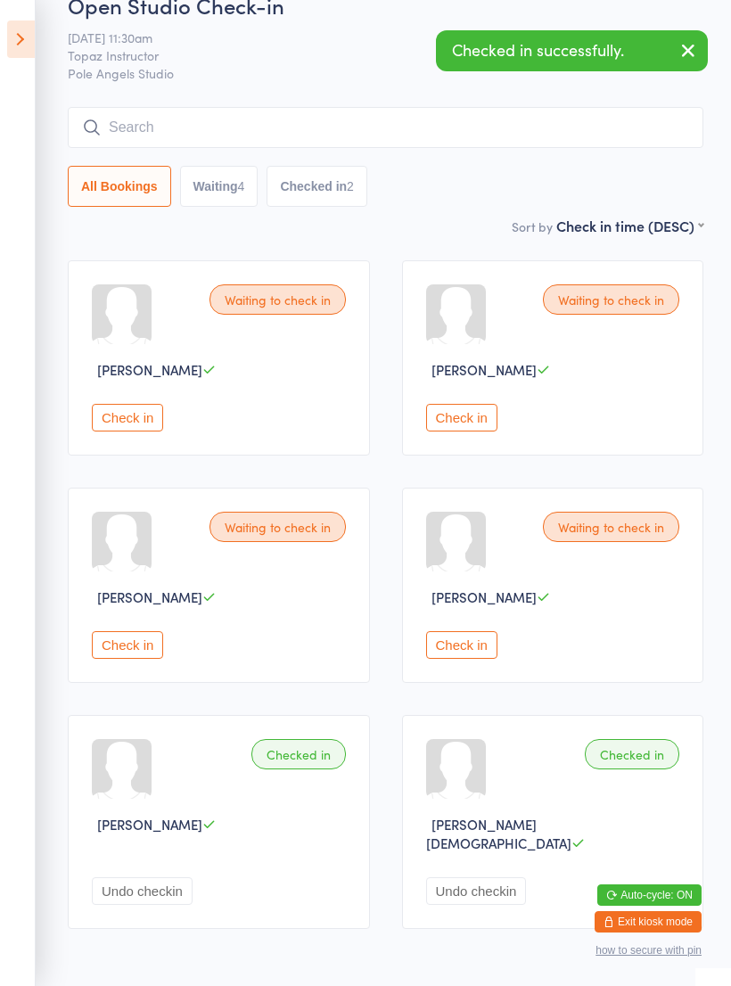
scroll to position [83, 0]
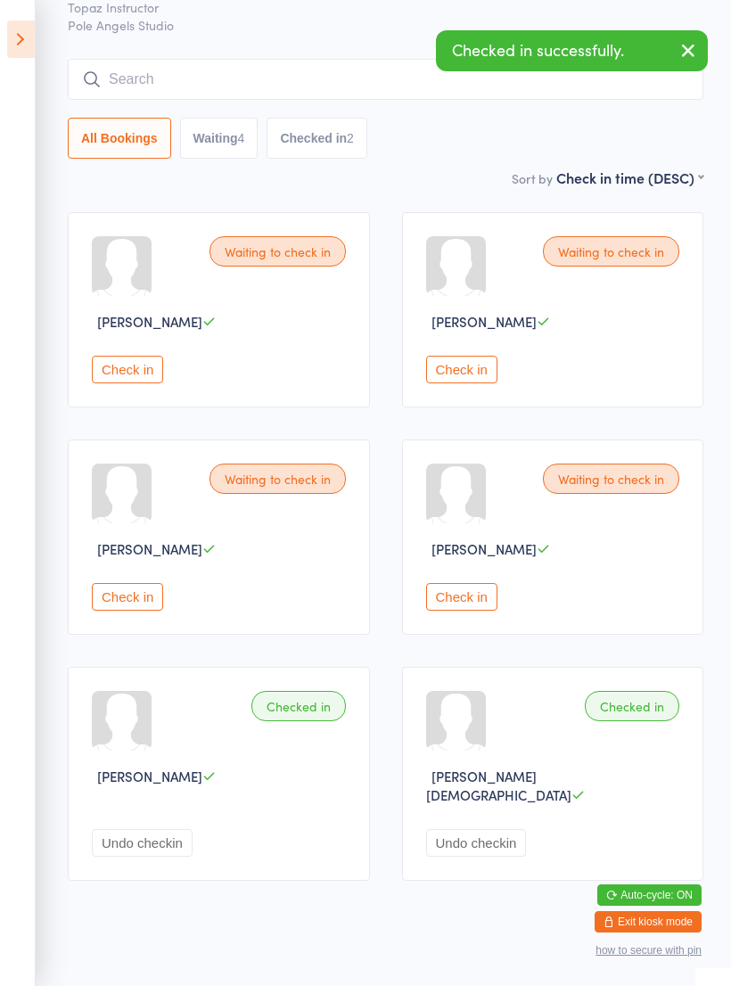
click at [461, 370] on button "Check in" at bounding box center [461, 370] width 71 height 28
click at [144, 590] on div "Waiting to check in [PERSON_NAME] Check in" at bounding box center [219, 537] width 302 height 195
click at [138, 363] on button "Check in" at bounding box center [127, 370] width 71 height 28
click at [143, 370] on button "Check in" at bounding box center [127, 370] width 71 height 28
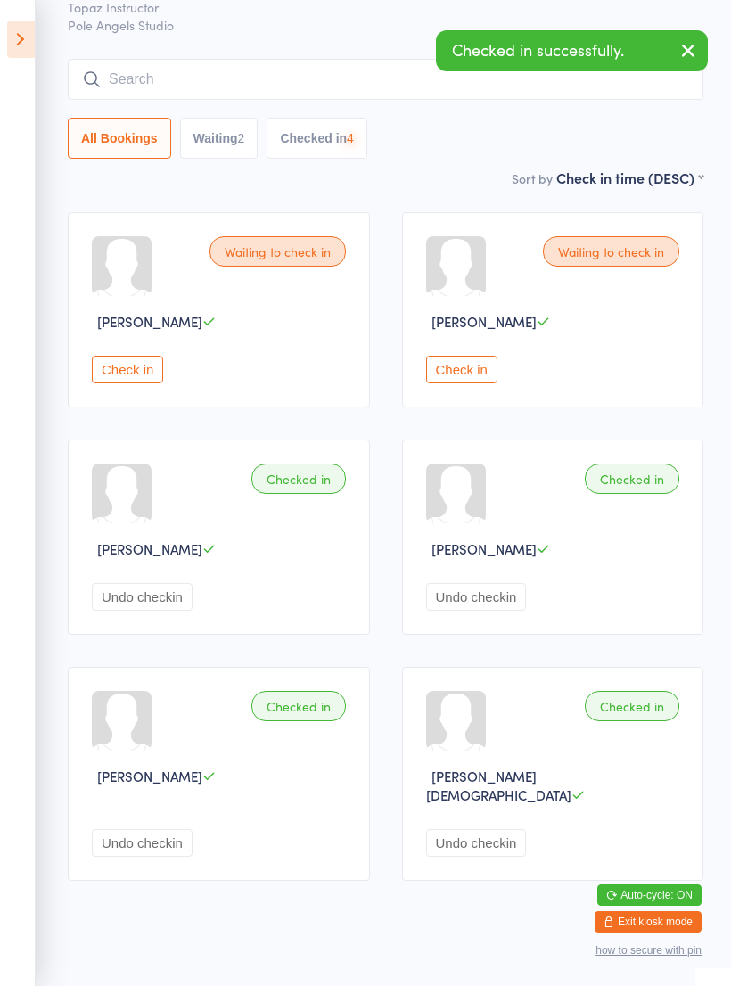
click at [137, 383] on button "Check in" at bounding box center [127, 370] width 71 height 28
click at [107, 366] on button "Check in" at bounding box center [127, 370] width 71 height 28
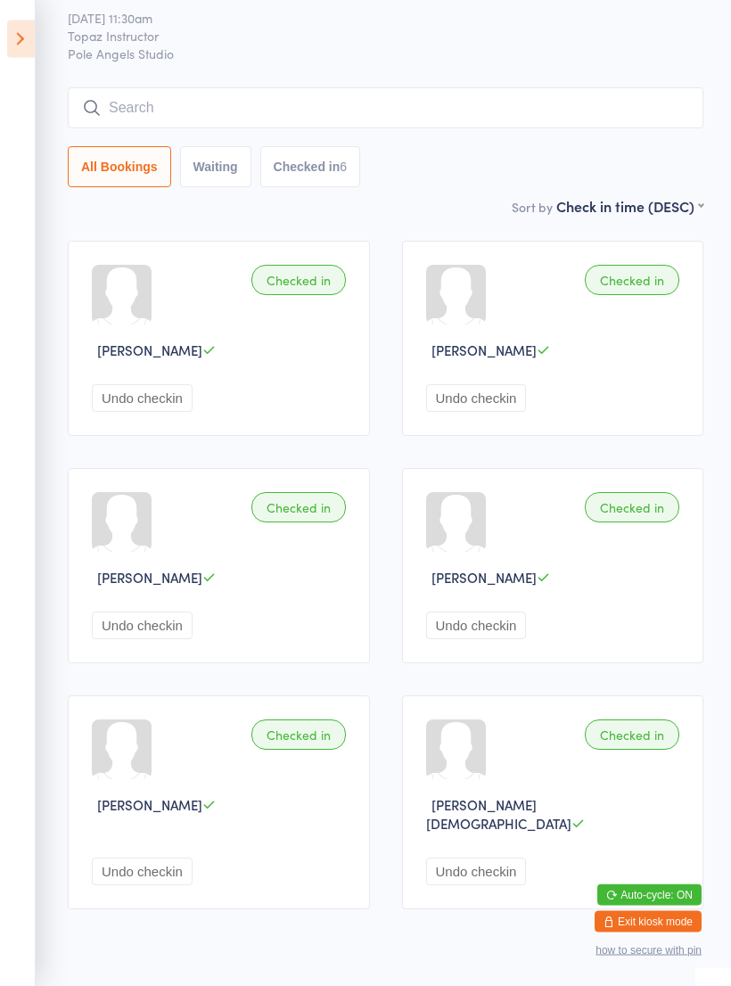
scroll to position [0, 0]
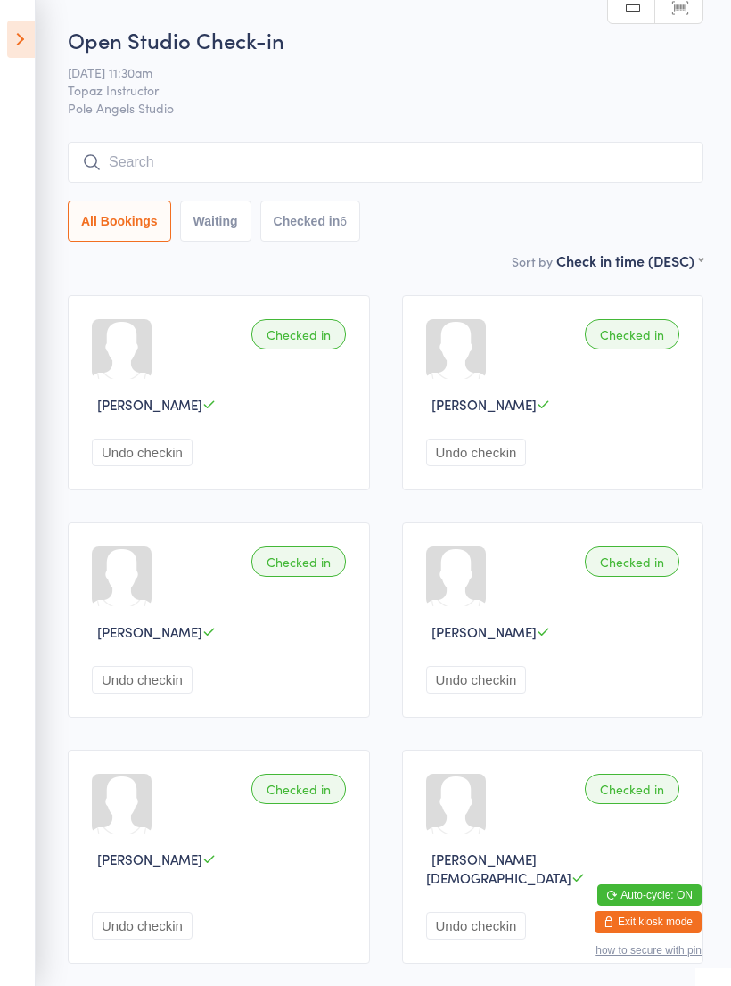
click at [24, 36] on icon at bounding box center [21, 39] width 28 height 37
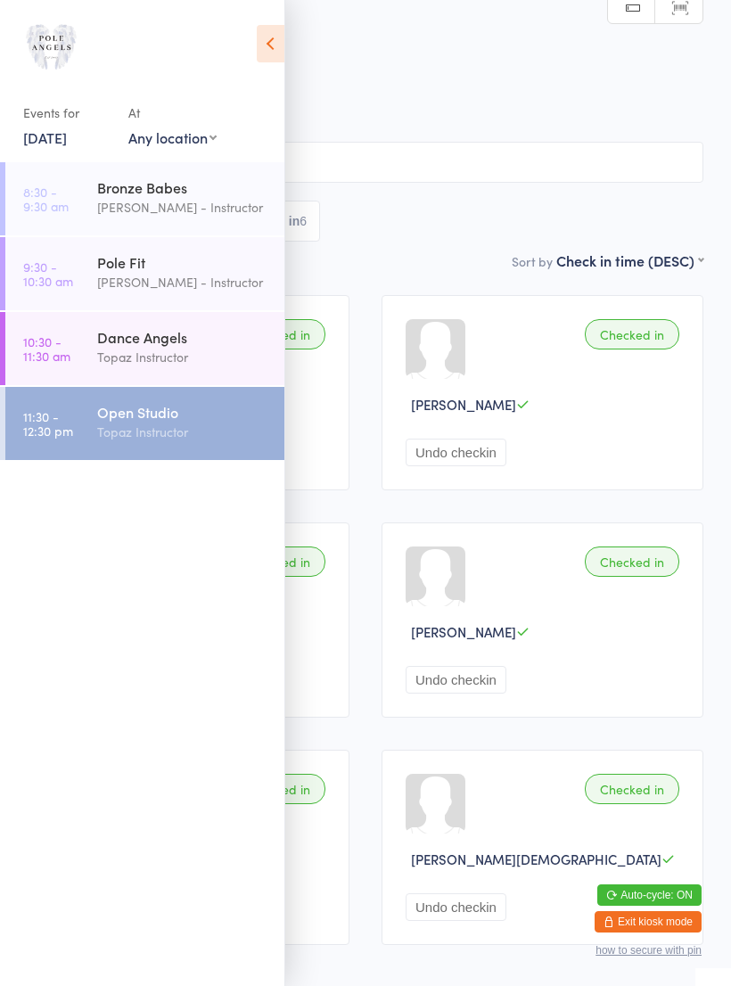
click at [417, 200] on div "All Bookings Waiting Checked in 6" at bounding box center [366, 192] width 676 height 100
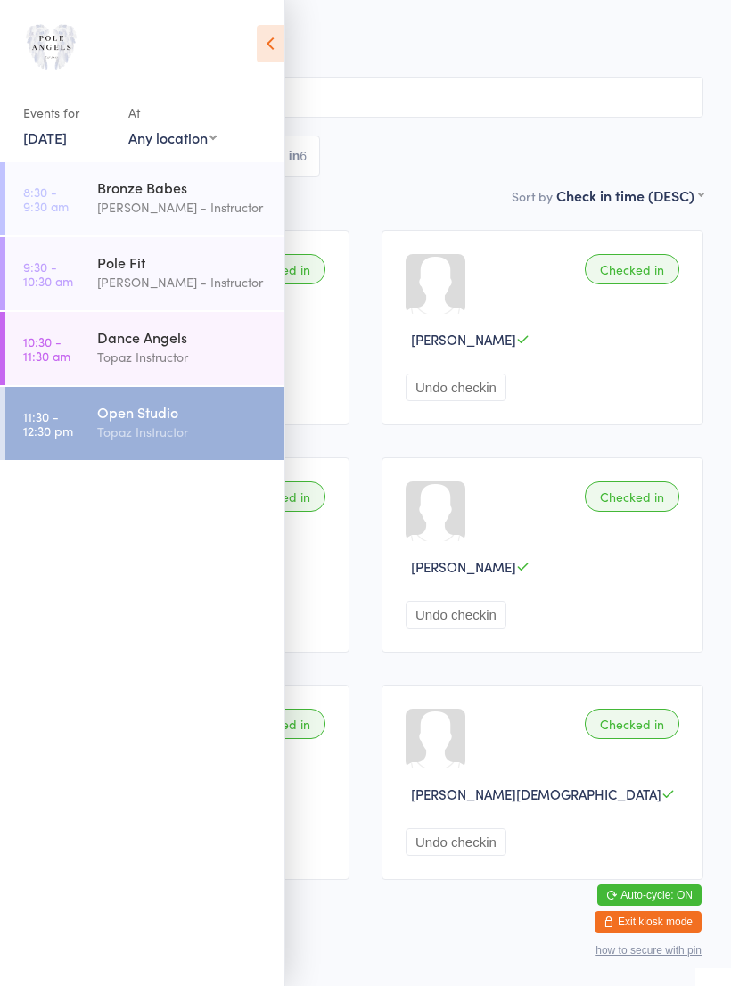
scroll to position [83, 0]
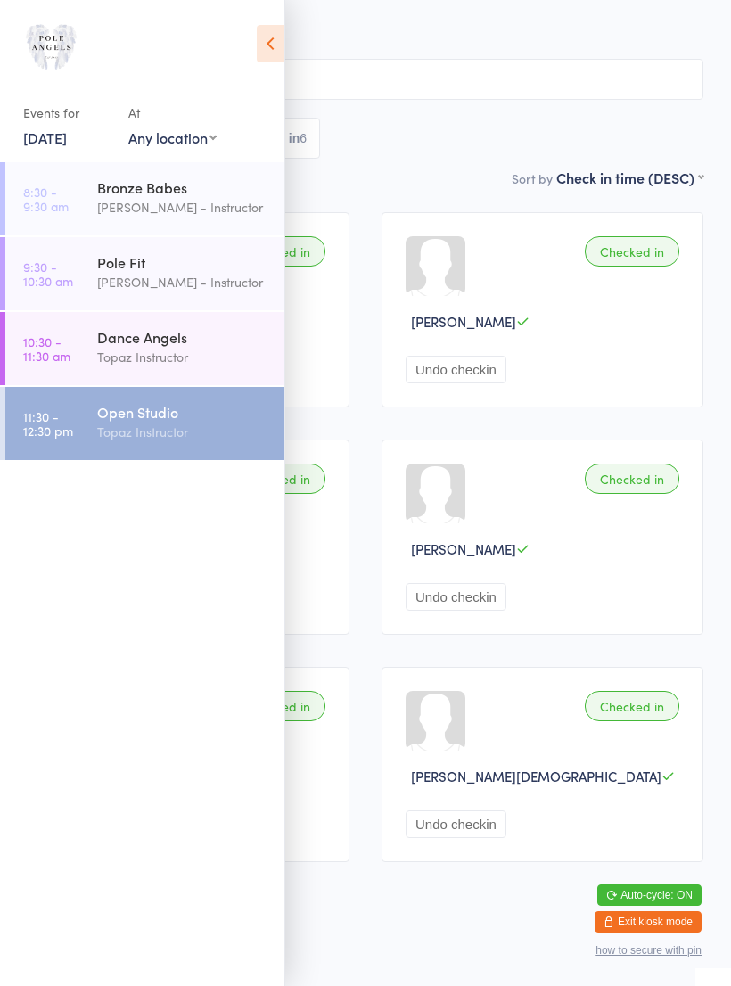
click at [260, 39] on icon at bounding box center [271, 43] width 28 height 37
